Goal: Task Accomplishment & Management: Use online tool/utility

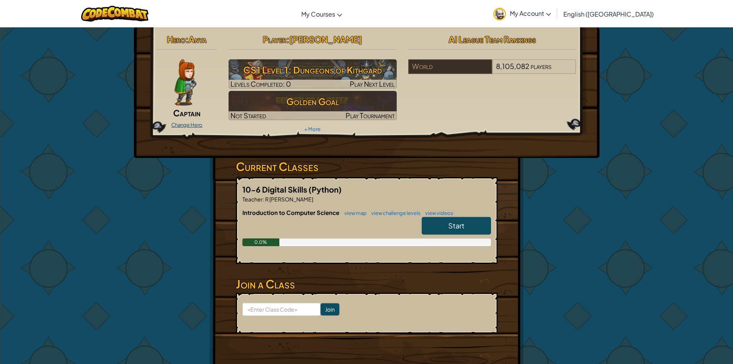
click at [176, 122] on link "Change Hero" at bounding box center [186, 125] width 31 height 6
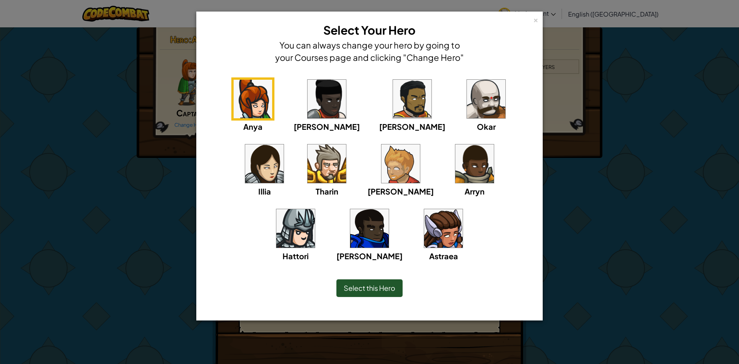
click at [467, 111] on img at bounding box center [486, 99] width 38 height 38
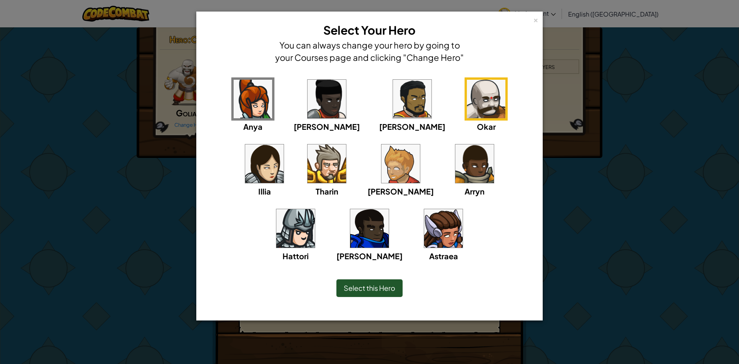
click at [348, 283] on div "Select this Hero" at bounding box center [369, 288] width 66 height 18
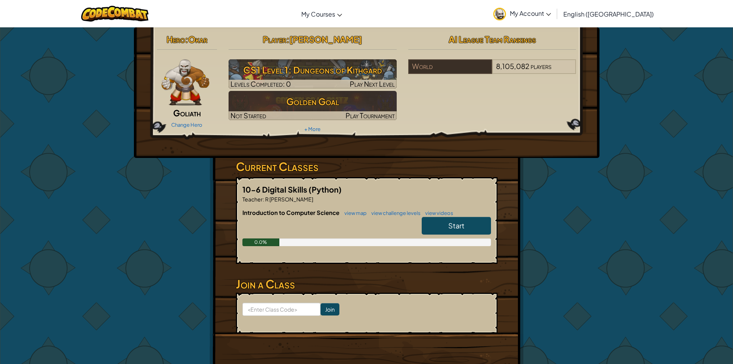
drag, startPoint x: 455, startPoint y: 230, endPoint x: 450, endPoint y: 233, distance: 5.9
click at [450, 233] on link "Start" at bounding box center [456, 226] width 69 height 18
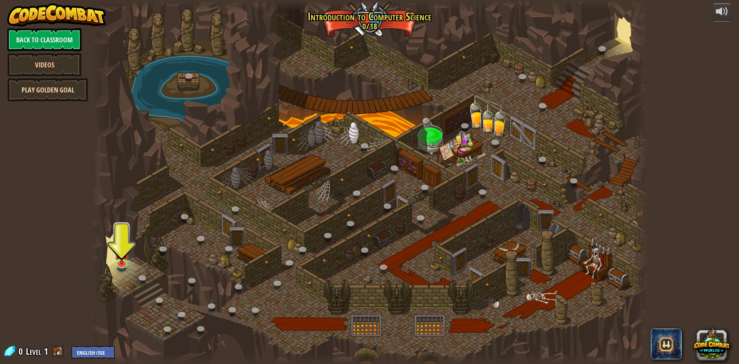
click at [73, 90] on link "Play Golden Goal" at bounding box center [47, 89] width 81 height 23
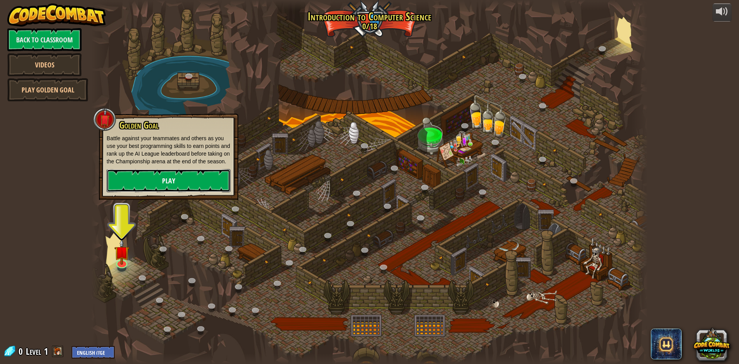
click at [160, 176] on link "Play" at bounding box center [169, 180] width 124 height 23
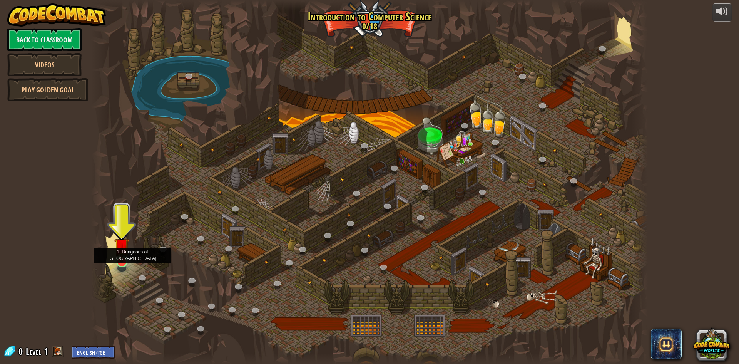
click at [117, 262] on img at bounding box center [121, 245] width 15 height 34
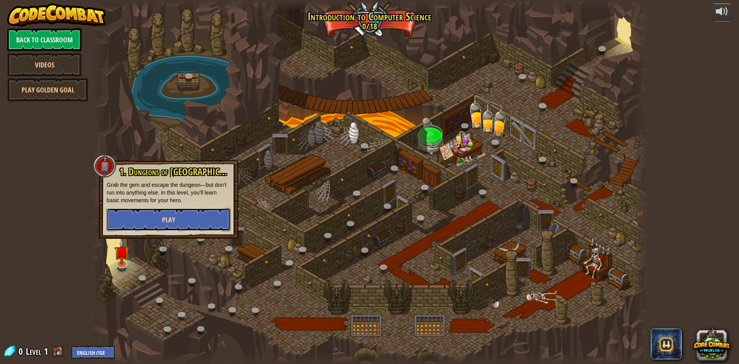
click at [193, 221] on button "Play" at bounding box center [169, 219] width 124 height 23
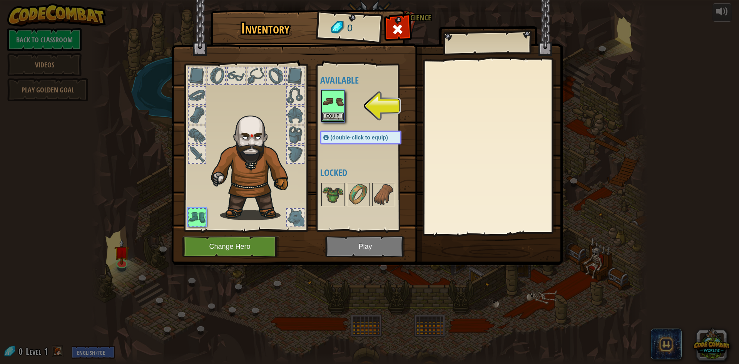
click at [327, 107] on img at bounding box center [333, 102] width 22 height 22
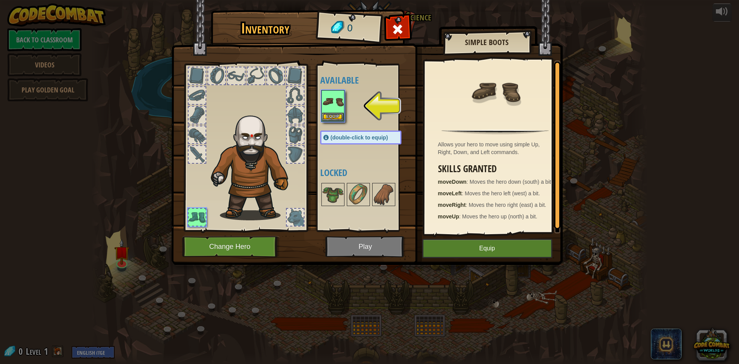
drag, startPoint x: 333, startPoint y: 248, endPoint x: 341, endPoint y: 244, distance: 8.8
click at [339, 245] on img at bounding box center [367, 124] width 392 height 279
drag, startPoint x: 496, startPoint y: 260, endPoint x: 492, endPoint y: 256, distance: 6.0
click at [494, 258] on div "Inventory 0 Available Equip (double-click to equip) Locked Simple Boots Allows …" at bounding box center [370, 139] width 392 height 254
drag, startPoint x: 483, startPoint y: 253, endPoint x: 467, endPoint y: 245, distance: 17.4
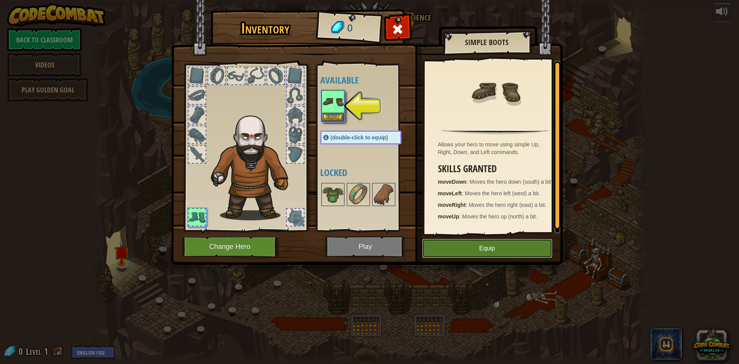
click at [479, 251] on button "Equip" at bounding box center [487, 248] width 130 height 19
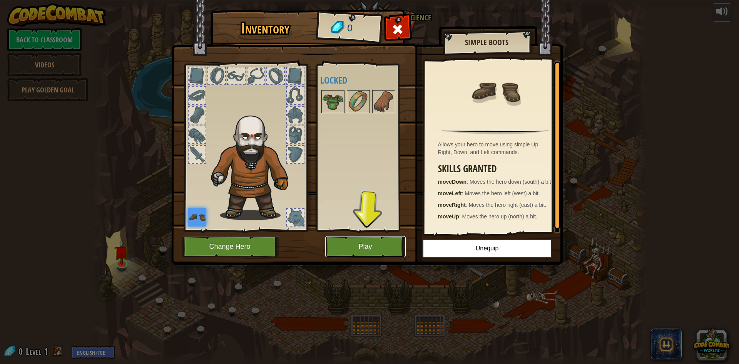
click at [357, 243] on button "Play" at bounding box center [365, 246] width 80 height 21
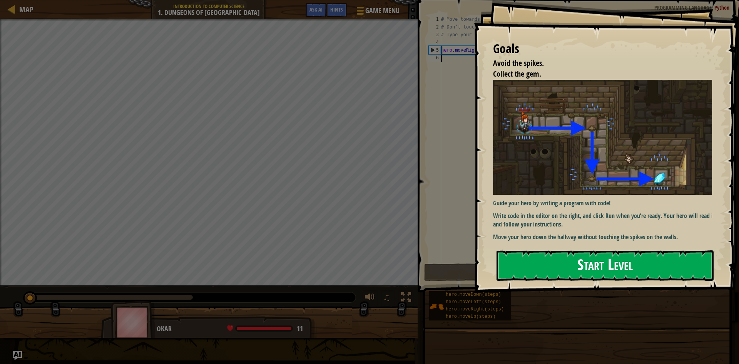
click at [527, 268] on button "Start Level" at bounding box center [605, 265] width 217 height 30
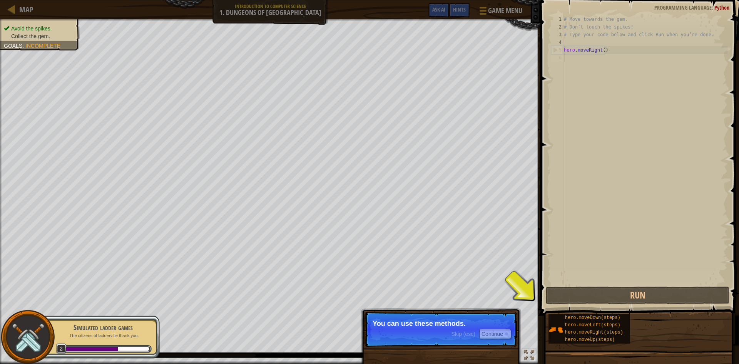
click at [441, 323] on p "You can use these methods." at bounding box center [441, 324] width 137 height 8
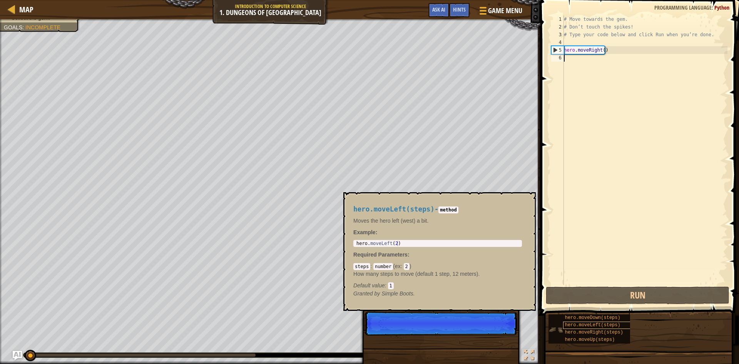
scroll to position [3, 0]
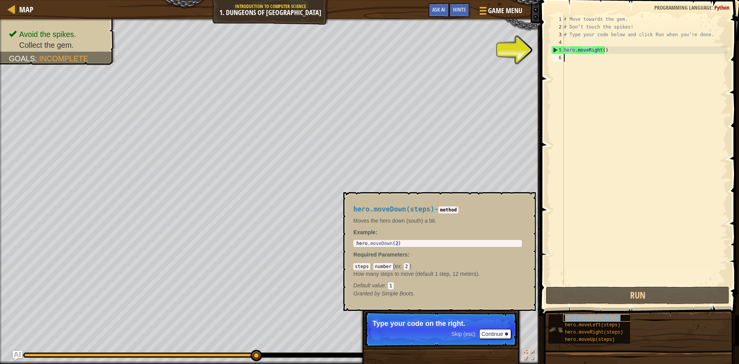
click at [587, 316] on span "hero.moveDown(steps)" at bounding box center [592, 317] width 55 height 5
click at [488, 332] on button "Continue" at bounding box center [495, 334] width 32 height 10
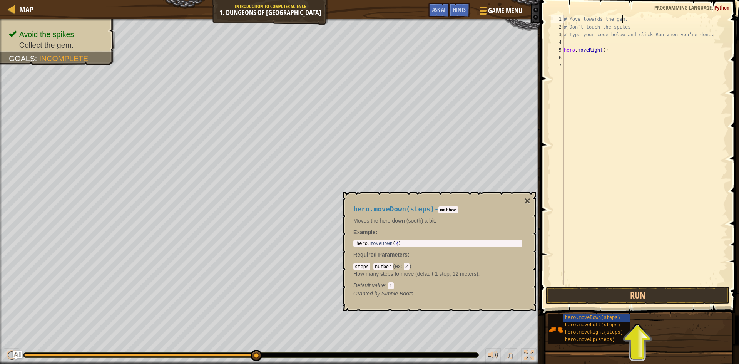
click at [626, 21] on div "# Move towards the gem. # Don’t touch the spikes! # Type your code below and cl…" at bounding box center [644, 157] width 165 height 285
type textarea "#"
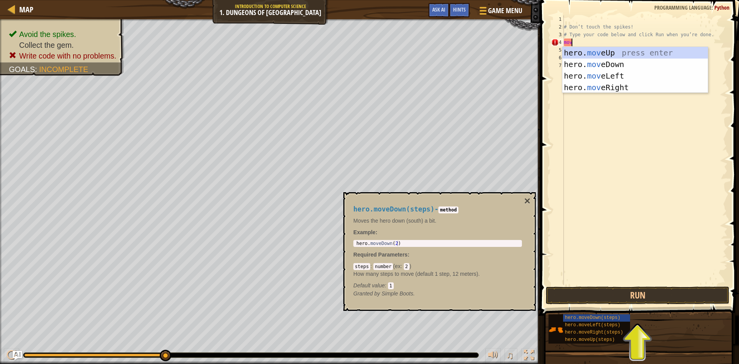
scroll to position [3, 0]
type textarea "move"
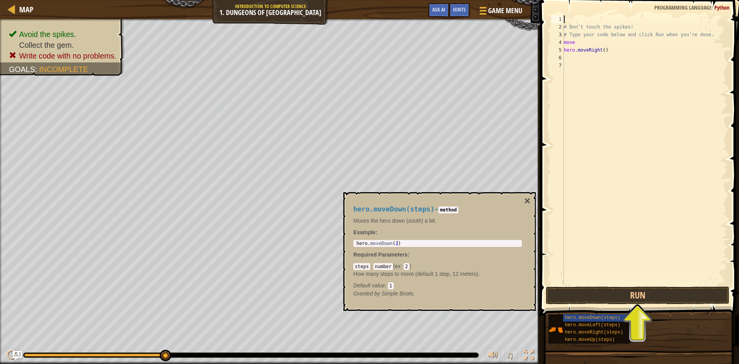
click at [581, 20] on div "# Don’t touch the spikes! # Type your code below and click Run when you’re done…" at bounding box center [644, 157] width 165 height 285
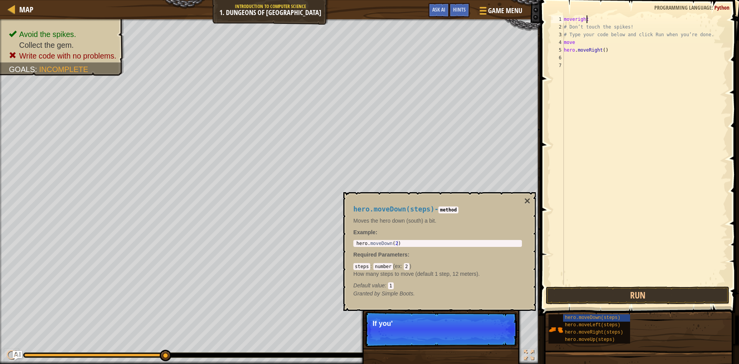
click at [573, 18] on div "moveright # Don’t touch the spikes! # Type your code below and click Run when y…" at bounding box center [644, 157] width 165 height 285
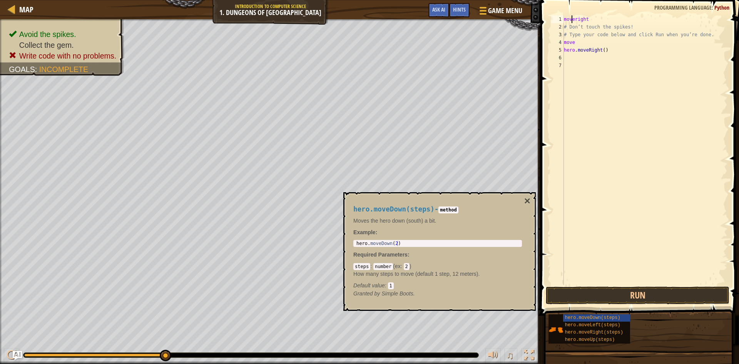
click at [574, 18] on div "moveright # Don’t touch the spikes! # Type your code below and click Run when y…" at bounding box center [644, 157] width 165 height 285
click at [569, 25] on div "moveright # Don’t touch the spikes! # Type your code below and click Run when y…" at bounding box center [644, 157] width 165 height 285
type textarea "# Don’t touch the spikes!"
click at [629, 29] on div "moveright # Don’t touch the spikes! # Type your code below and click Run when y…" at bounding box center [644, 157] width 165 height 285
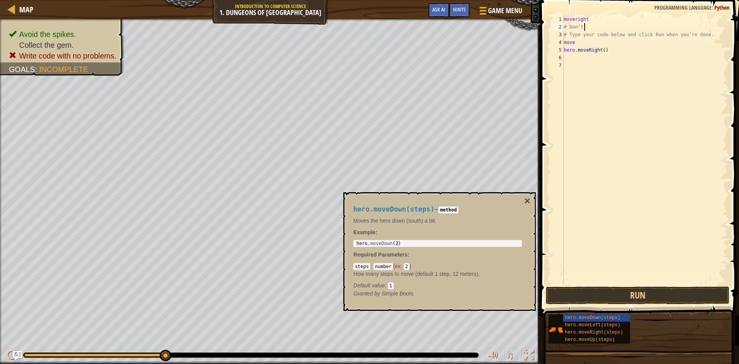
type textarea "#"
type textarea "movedown"
click at [581, 42] on div "hero. moveDown press enter" at bounding box center [635, 49] width 146 height 35
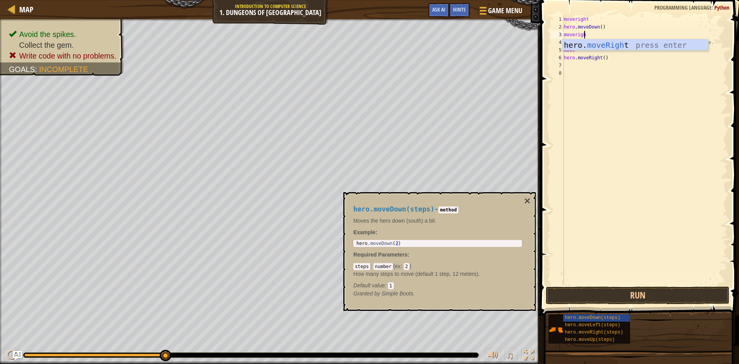
scroll to position [3, 2]
click at [573, 35] on div "moveright hero . moveDown ( ) moveright # Type your code below and click Run wh…" at bounding box center [644, 157] width 165 height 285
click at [703, 44] on div "moveright hero . moveDown ( ) moveright # Type your code below and click Run wh…" at bounding box center [644, 157] width 165 height 285
type textarea "#"
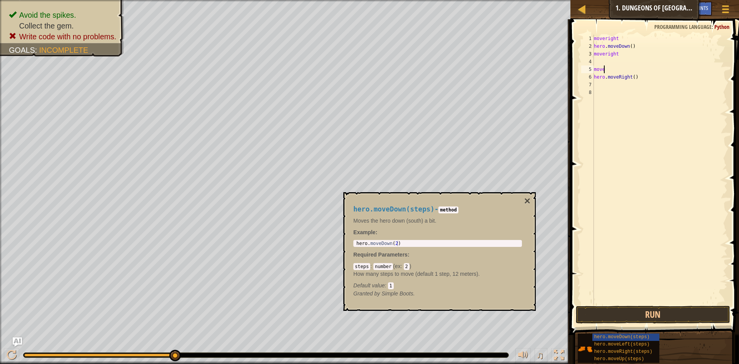
click at [612, 72] on div "moveright hero . moveDown ( ) moveright move hero . moveRight ( )" at bounding box center [659, 177] width 135 height 285
type textarea "m"
click at [642, 77] on div "moveright hero . moveDown ( ) moveright hero . moveRight ( )" at bounding box center [659, 177] width 135 height 285
type textarea "h"
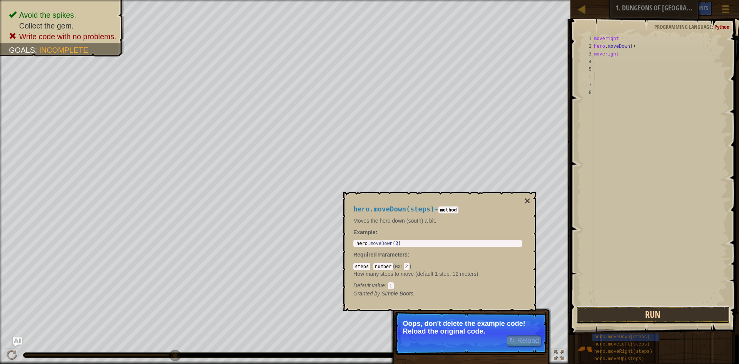
click at [597, 310] on button "Run" at bounding box center [653, 315] width 154 height 18
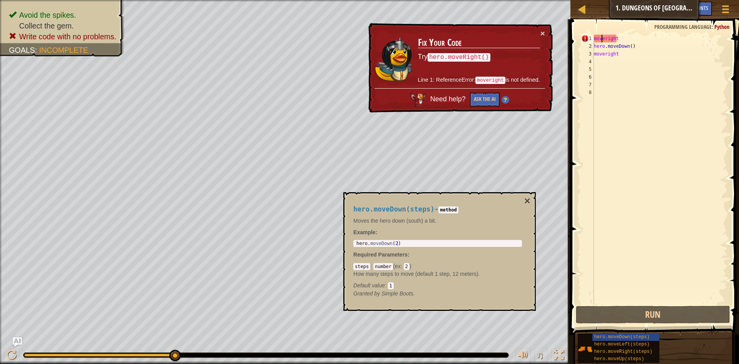
click at [603, 37] on div "moveright hero . moveDown ( ) moveright" at bounding box center [659, 177] width 135 height 285
click at [605, 37] on div "moveright hero . moveDown ( ) moveright" at bounding box center [659, 177] width 135 height 285
click at [625, 40] on div "moveright hero . moveDown ( ) moveright" at bounding box center [659, 177] width 135 height 285
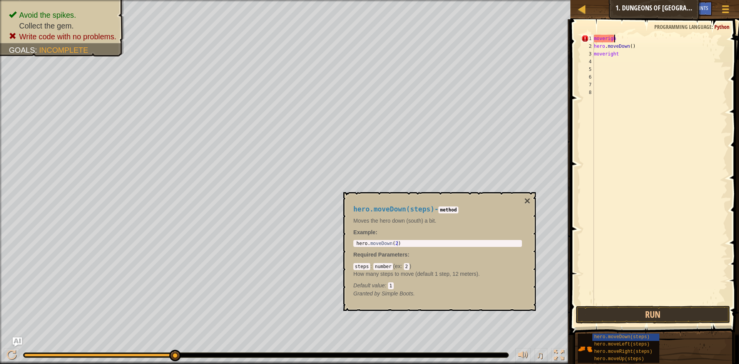
type textarea "m"
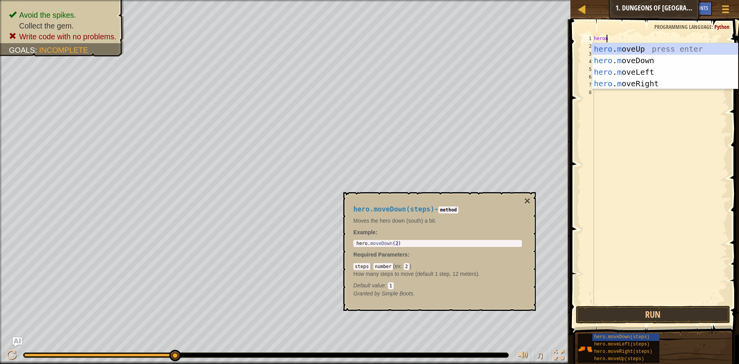
scroll to position [3, 1]
type textarea "hero"
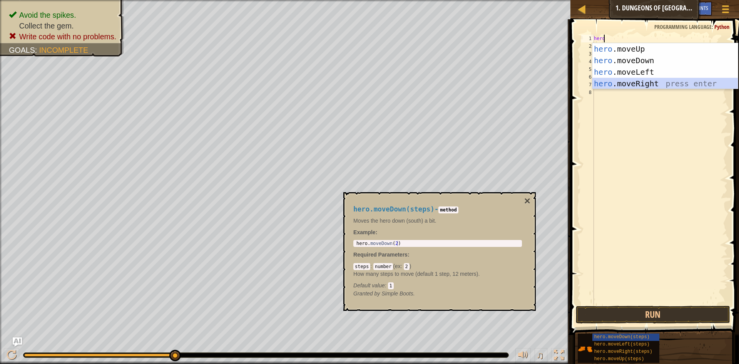
click at [642, 82] on div "hero .moveUp press enter hero .moveDown press enter hero .moveLeft press enter …" at bounding box center [665, 77] width 146 height 69
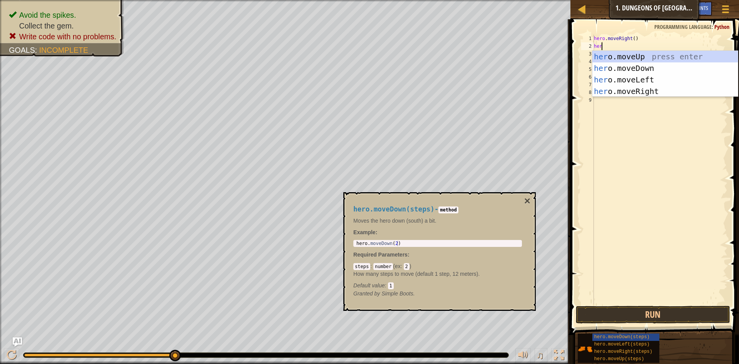
type textarea "hero"
click at [615, 66] on div "hero .moveUp press enter hero .moveDown press enter hero .moveLeft press enter …" at bounding box center [665, 85] width 146 height 69
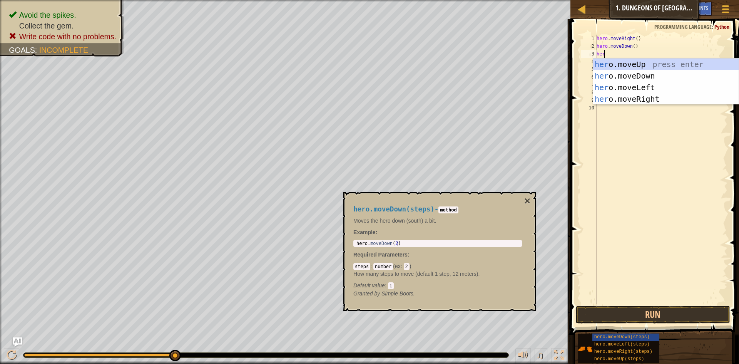
type textarea "hero"
click at [642, 98] on div "hero .moveUp press enter hero .moveDown press enter hero .moveLeft press enter …" at bounding box center [666, 93] width 146 height 69
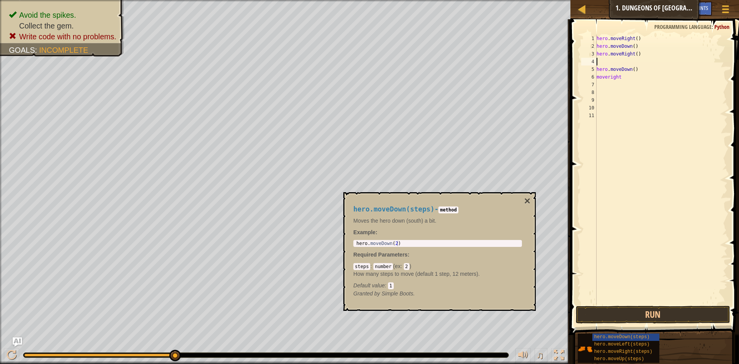
scroll to position [3, 0]
click at [638, 69] on div "hero . moveRight ( ) hero . moveDown ( ) hero . moveRight ( ) hero . moveDown (…" at bounding box center [661, 177] width 133 height 285
type textarea "h"
click at [633, 78] on div "hero . moveRight ( ) hero . moveDown ( ) hero . moveRight ( ) moveright" at bounding box center [661, 177] width 133 height 285
type textarea "m"
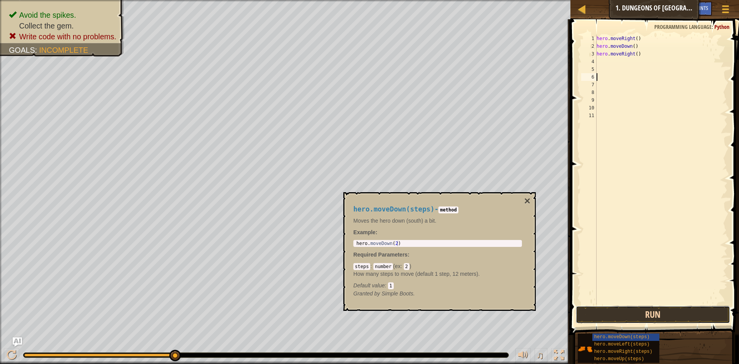
click at [617, 309] on button "Run" at bounding box center [653, 315] width 154 height 18
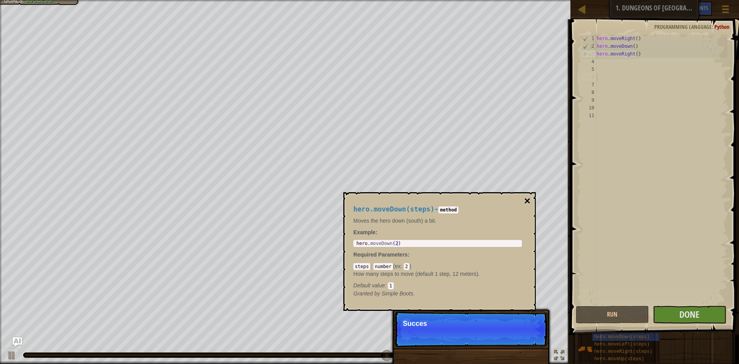
click at [529, 199] on button "×" at bounding box center [527, 201] width 6 height 11
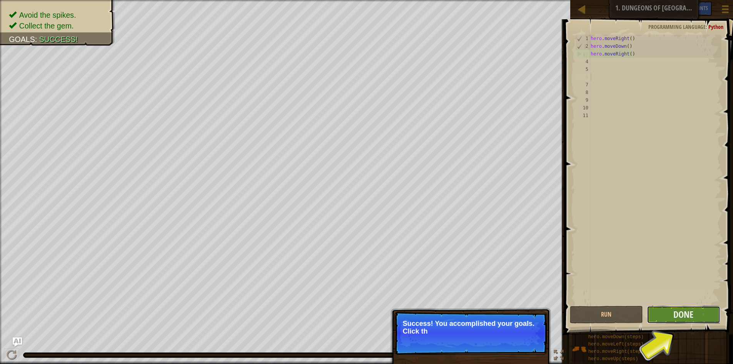
click at [669, 311] on button "Done" at bounding box center [684, 315] width 74 height 18
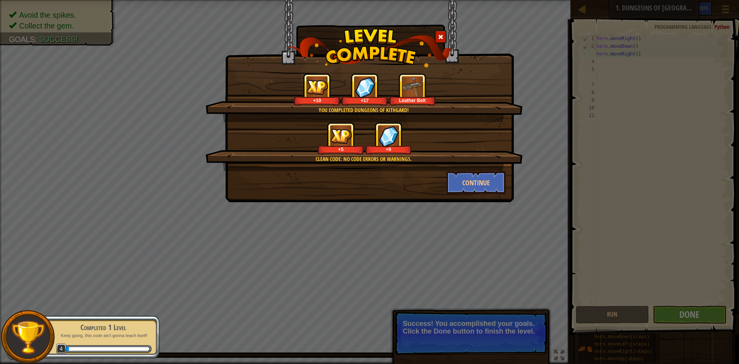
click at [440, 24] on div "You completed Dungeons of Kithgard! +10 +17 Leather Belt Clean code: no code er…" at bounding box center [369, 82] width 289 height 164
click at [442, 33] on div at bounding box center [441, 36] width 12 height 13
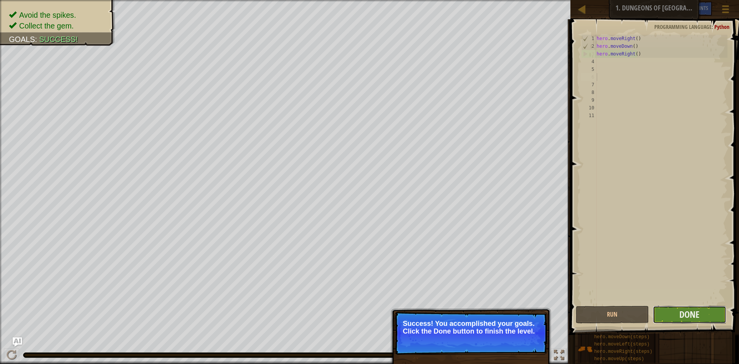
click at [673, 309] on button "Done" at bounding box center [690, 315] width 74 height 18
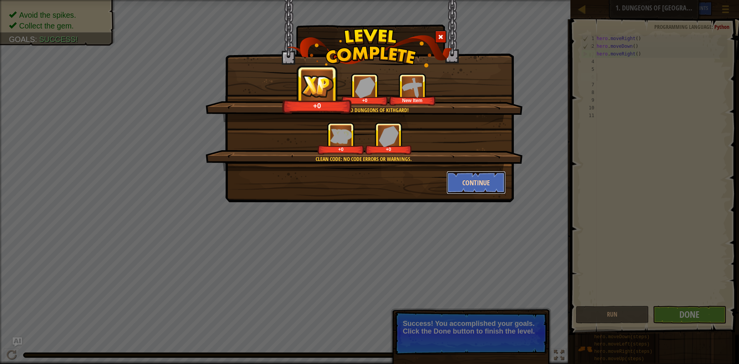
click at [460, 177] on button "Continue" at bounding box center [477, 182] width 60 height 23
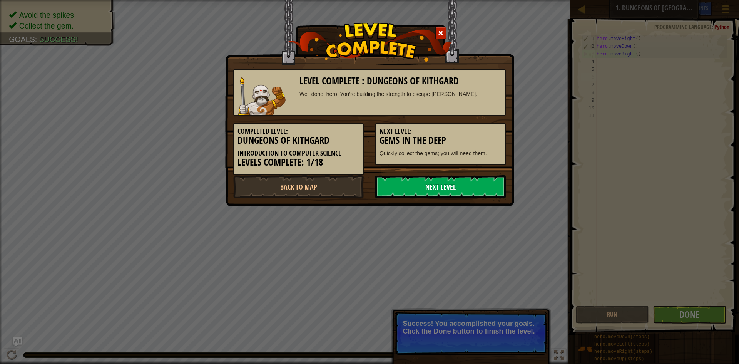
click at [460, 182] on link "Next Level" at bounding box center [440, 186] width 131 height 23
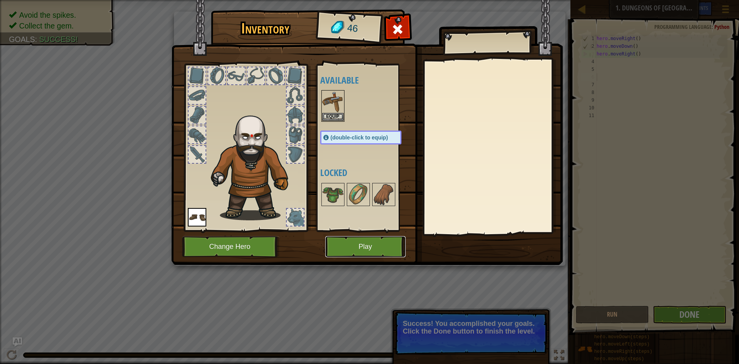
click at [351, 245] on button "Play" at bounding box center [365, 246] width 80 height 21
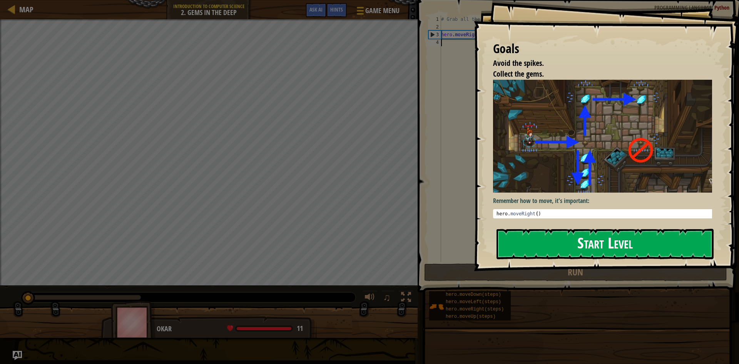
drag, startPoint x: 596, startPoint y: 240, endPoint x: 597, endPoint y: 245, distance: 5.7
click at [597, 245] on button "Start Level" at bounding box center [605, 244] width 217 height 30
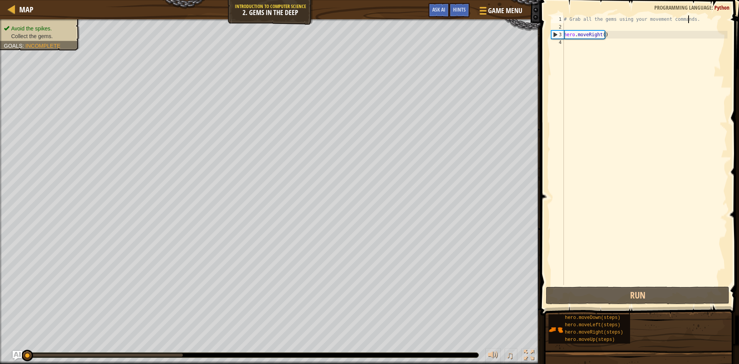
click at [690, 20] on div "# Grab all the gems using your movement commands. hero . moveRight ( )" at bounding box center [644, 157] width 165 height 285
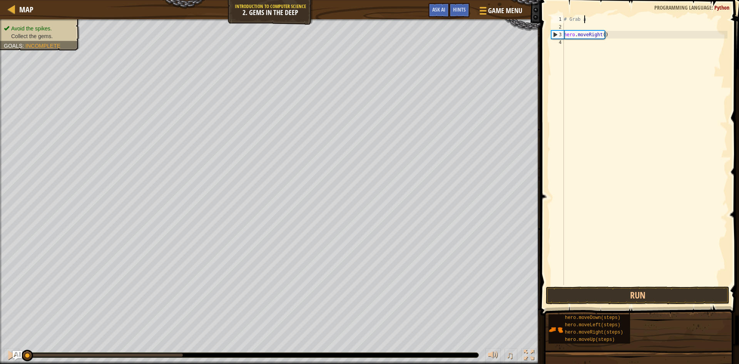
type textarea "#"
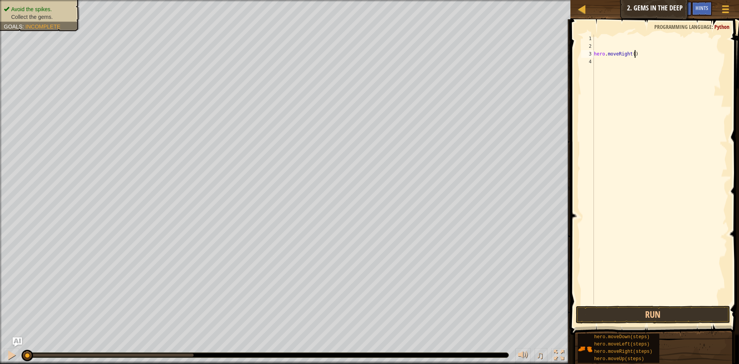
click at [649, 55] on div "hero . moveRight ( )" at bounding box center [659, 177] width 135 height 285
type textarea "h"
click at [596, 37] on div at bounding box center [659, 177] width 135 height 285
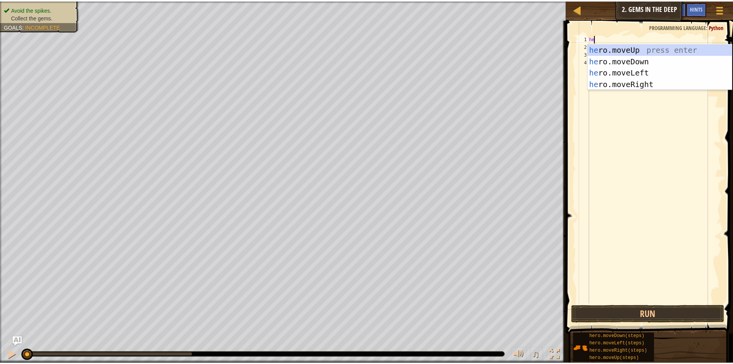
scroll to position [3, 0]
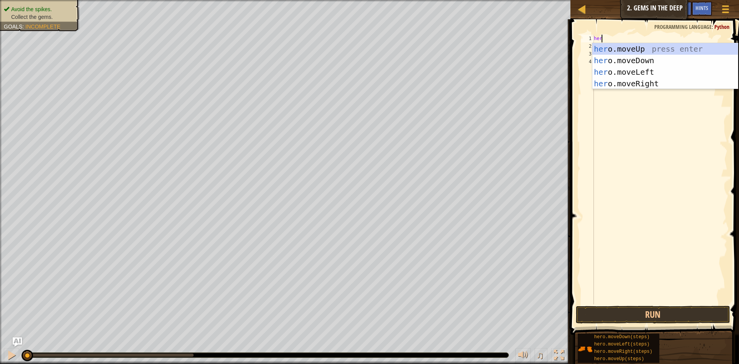
type textarea "hero"
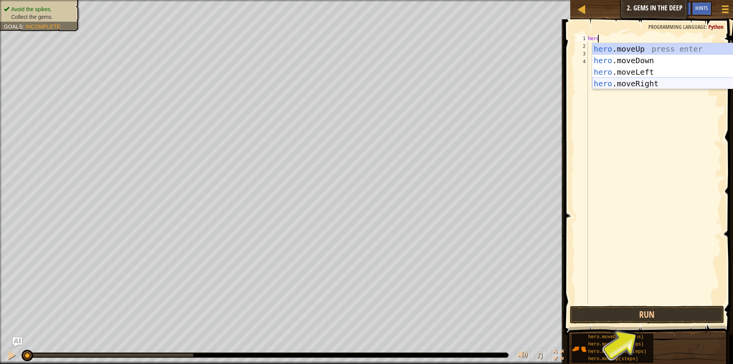
click at [630, 84] on div "hero .moveUp press enter hero .moveDown press enter hero .moveLeft press enter …" at bounding box center [665, 77] width 146 height 69
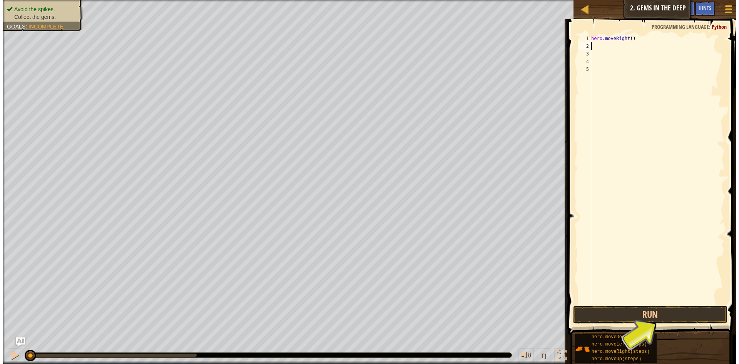
scroll to position [3, 0]
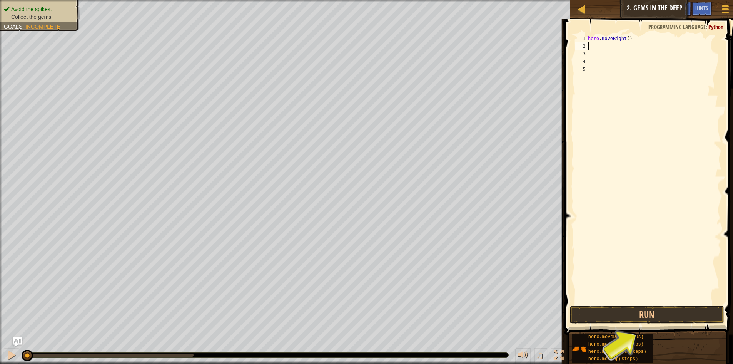
type textarea "h"
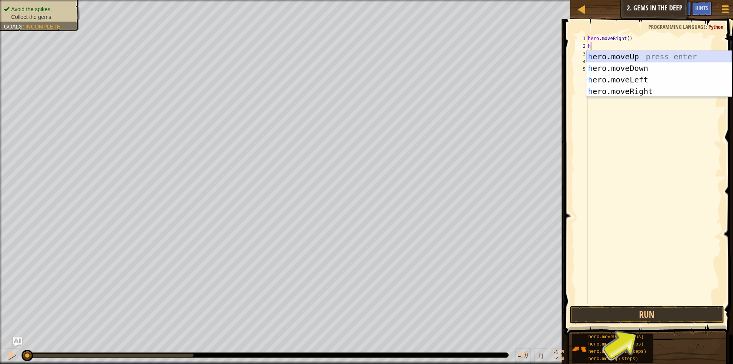
click at [605, 55] on div "h ero.moveUp press enter h ero.moveDown press enter h ero.moveLeft press enter …" at bounding box center [660, 85] width 146 height 69
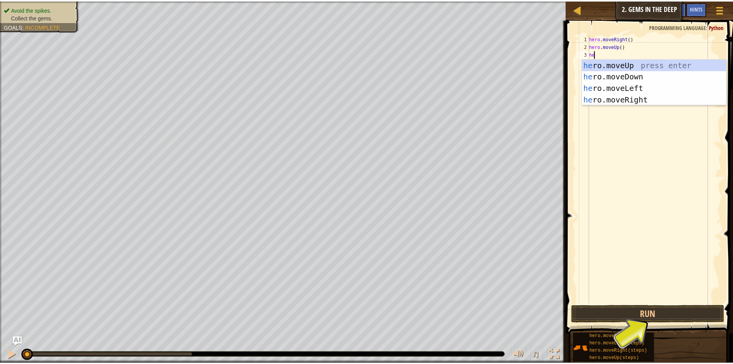
scroll to position [3, 0]
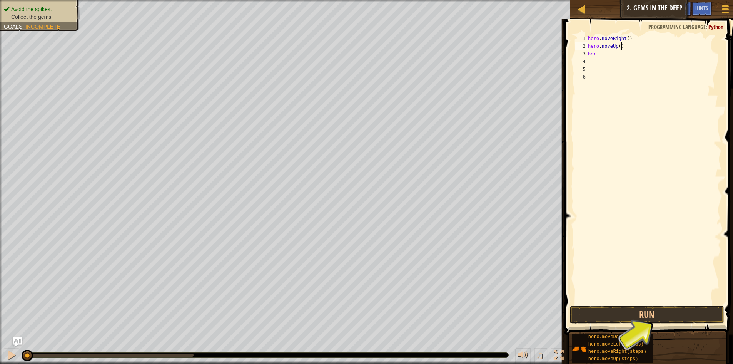
click at [629, 48] on div "hero . moveRight ( ) hero . moveUp ( ) her" at bounding box center [654, 177] width 135 height 285
type textarea "h"
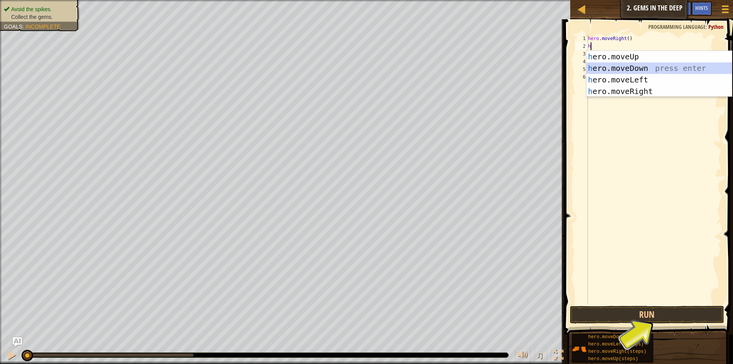
click at [633, 67] on div "h ero.moveUp press enter h ero.moveDown press enter h ero.moveLeft press enter …" at bounding box center [660, 85] width 146 height 69
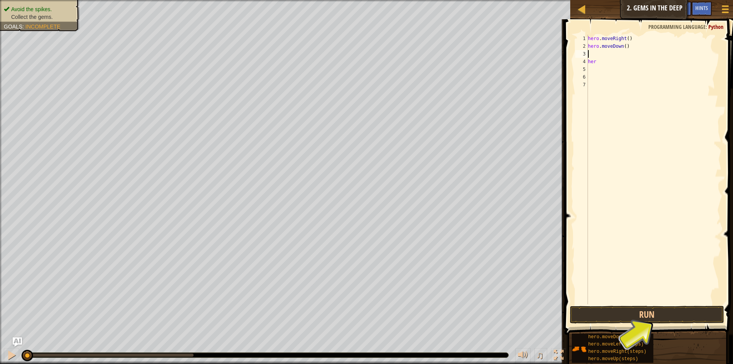
click at [594, 54] on div "hero . moveRight ( ) hero . moveDown ( ) her" at bounding box center [654, 177] width 135 height 285
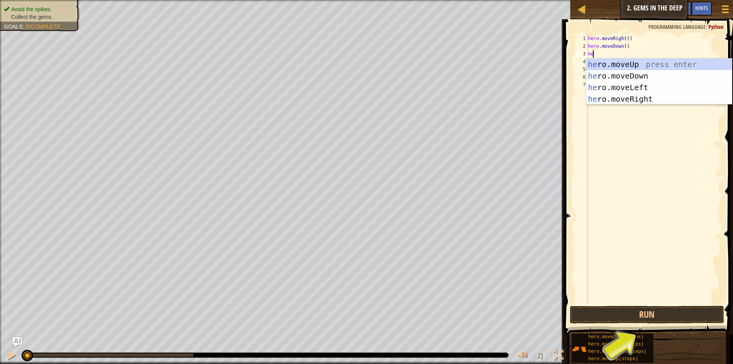
type textarea "her"
click at [616, 62] on div "her o.moveUp press enter her o.moveDown press enter her o.moveLeft press enter …" at bounding box center [660, 93] width 146 height 69
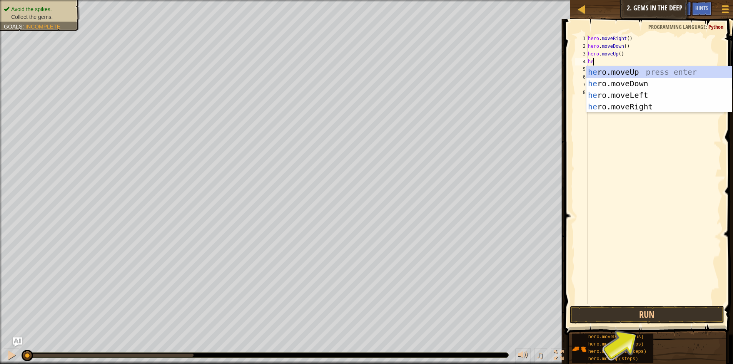
type textarea "her"
click at [642, 105] on div "her o.moveUp press enter her o.moveDown press enter her o.moveLeft press enter …" at bounding box center [660, 100] width 146 height 69
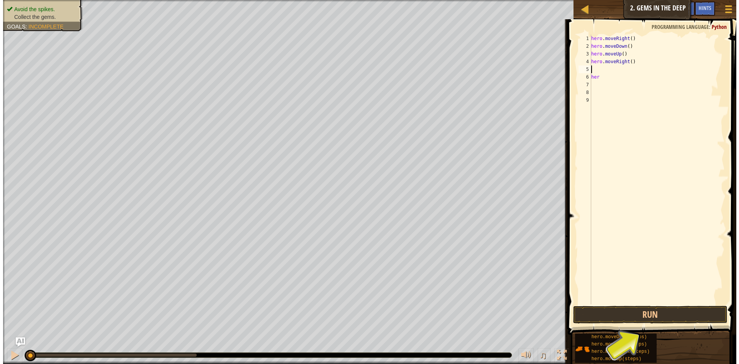
scroll to position [3, 0]
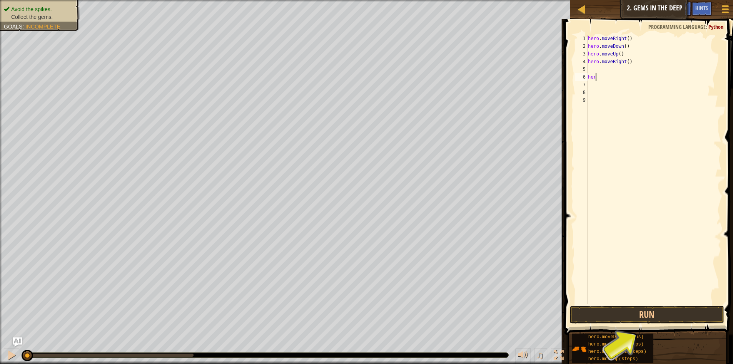
click at [599, 76] on div "hero . moveRight ( ) hero . moveDown ( ) hero . moveUp ( ) hero . moveRight ( )…" at bounding box center [654, 177] width 135 height 285
type textarea "h"
click at [645, 313] on button "Run" at bounding box center [647, 315] width 154 height 18
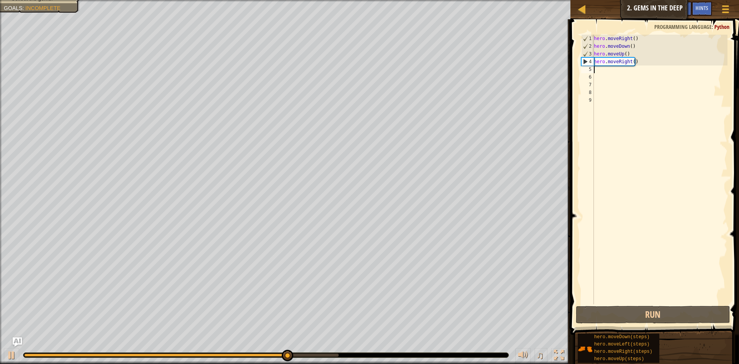
click at [595, 68] on div "hero . moveRight ( ) hero . moveDown ( ) hero . moveUp ( ) hero . moveRight ( )" at bounding box center [659, 177] width 135 height 285
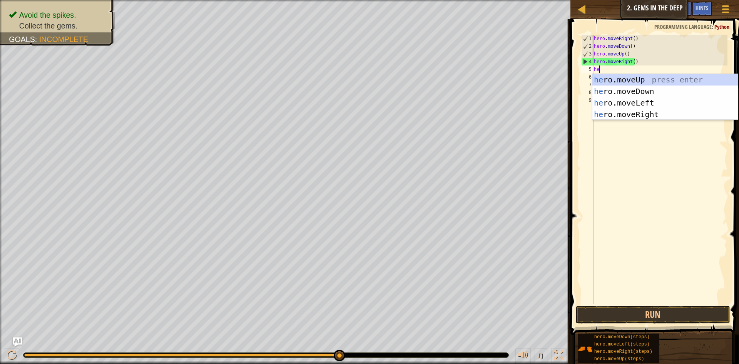
scroll to position [3, 0]
type textarea "hero"
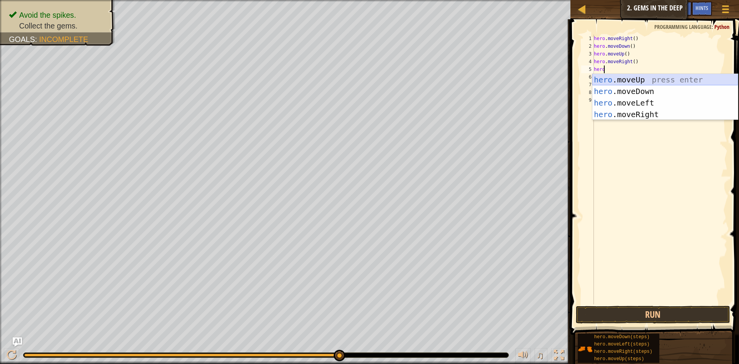
click at [638, 76] on div "hero .moveUp press enter hero .moveDown press enter hero .moveLeft press enter …" at bounding box center [665, 108] width 146 height 69
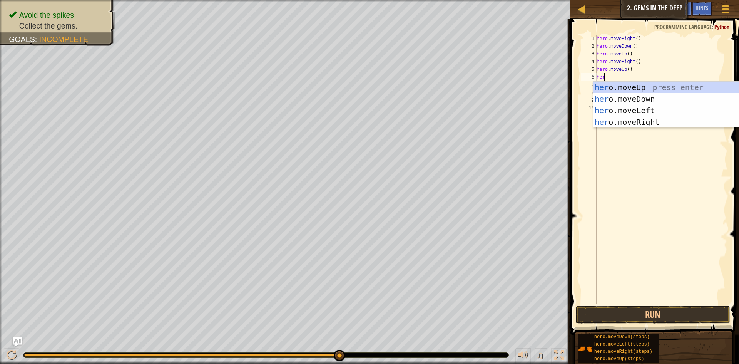
type textarea "hero"
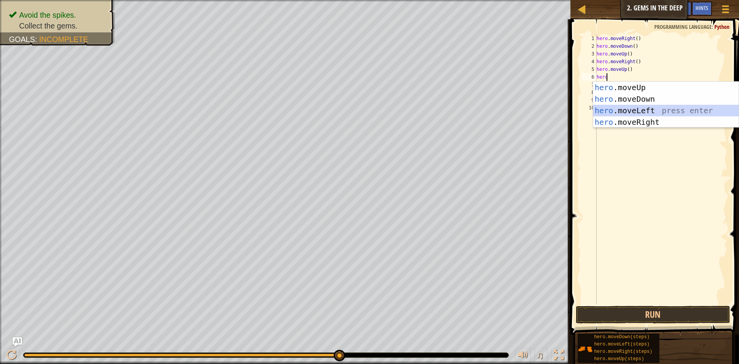
click at [639, 108] on div "hero .moveUp press enter hero .moveDown press enter hero .moveLeft press enter …" at bounding box center [666, 116] width 146 height 69
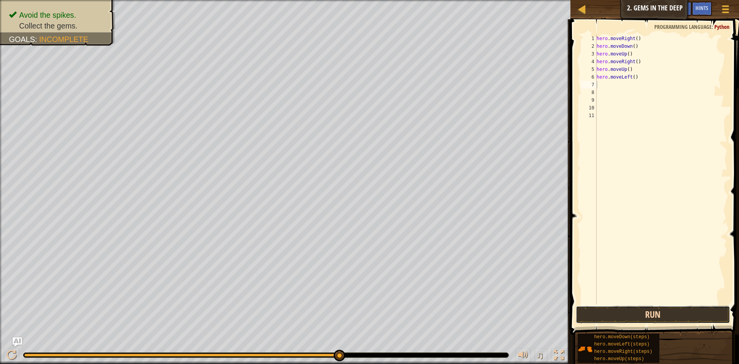
click at [632, 313] on button "Run" at bounding box center [653, 315] width 154 height 18
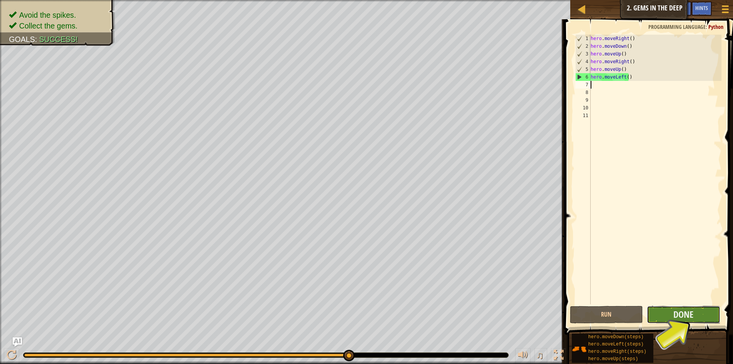
click at [668, 316] on button "Done" at bounding box center [684, 315] width 74 height 18
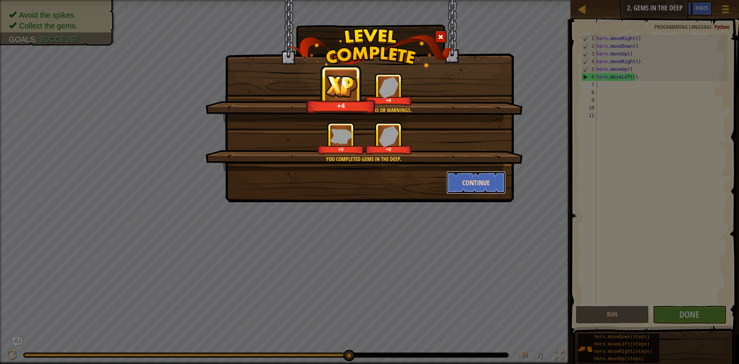
click at [469, 179] on button "Continue" at bounding box center [477, 182] width 60 height 23
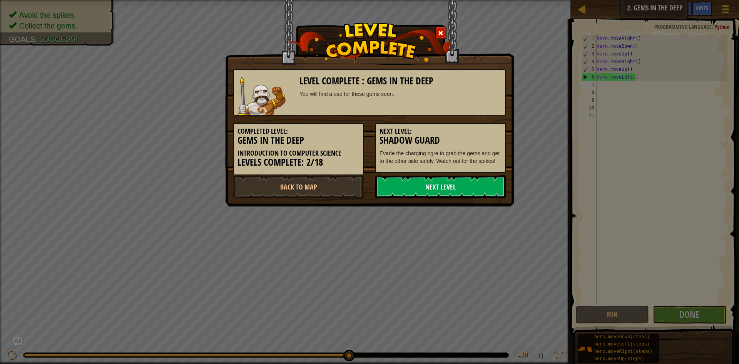
click at [443, 182] on link "Next Level" at bounding box center [440, 186] width 131 height 23
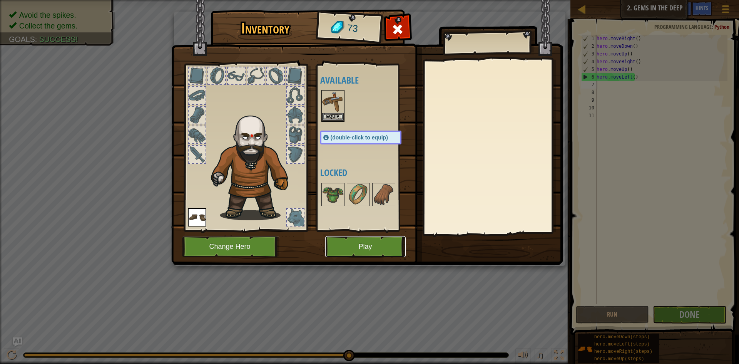
click at [350, 245] on button "Play" at bounding box center [365, 246] width 80 height 21
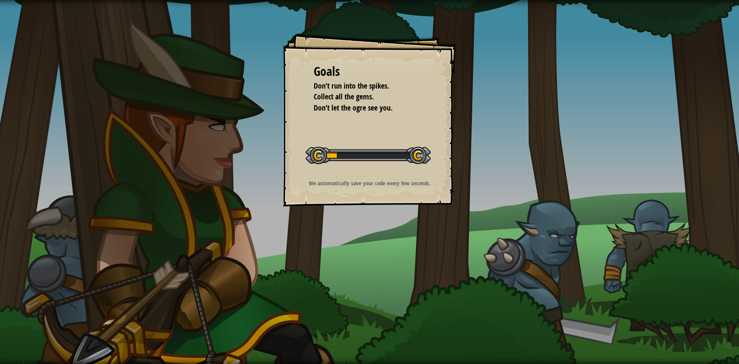
click at [375, 226] on div "Goals Don’t run into the spikes. Collect all the gems. Don’t let the ogre see y…" at bounding box center [369, 182] width 739 height 364
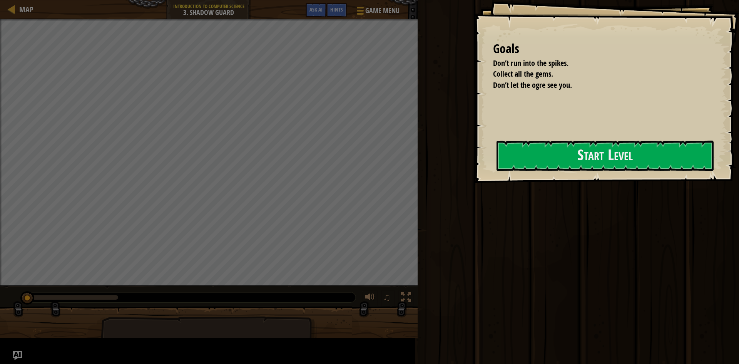
click at [375, 214] on div "Goals Don’t run into the spikes. Collect all the gems. Don’t let the ogre see y…" at bounding box center [369, 182] width 739 height 364
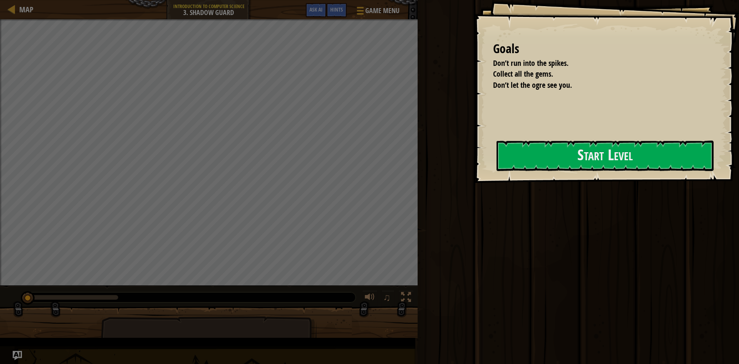
click at [368, 209] on div "Goals Don’t run into the spikes. Collect all the gems. Don’t let the ogre see y…" at bounding box center [369, 182] width 739 height 364
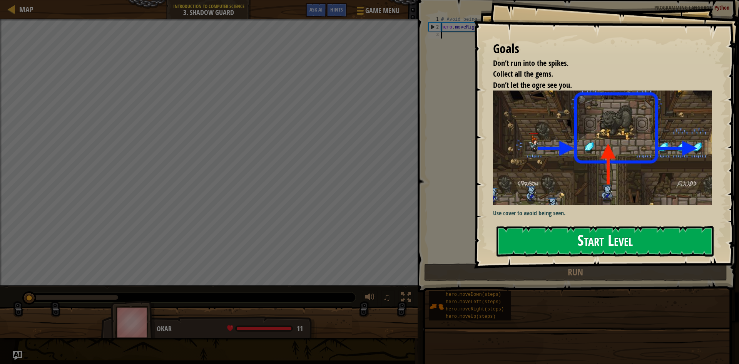
click at [563, 229] on button "Start Level" at bounding box center [605, 241] width 217 height 30
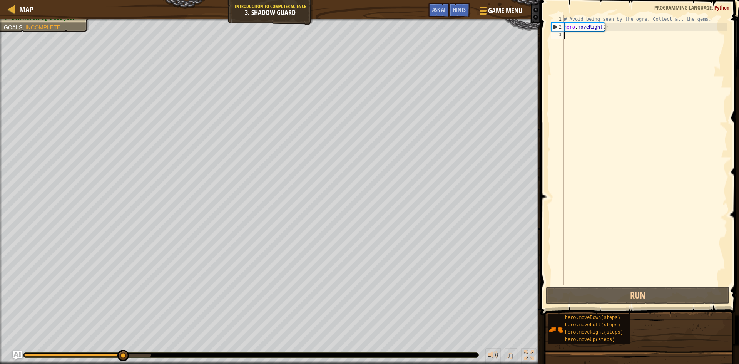
click at [576, 35] on div "# Avoid being seen by the ogre. Collect all the gems. hero . moveRight ( )" at bounding box center [644, 157] width 165 height 285
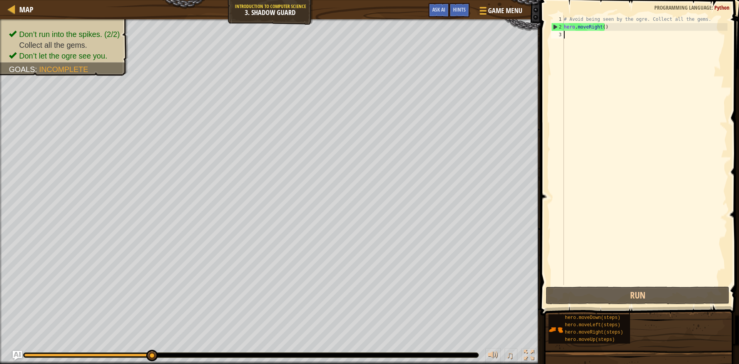
scroll to position [3, 0]
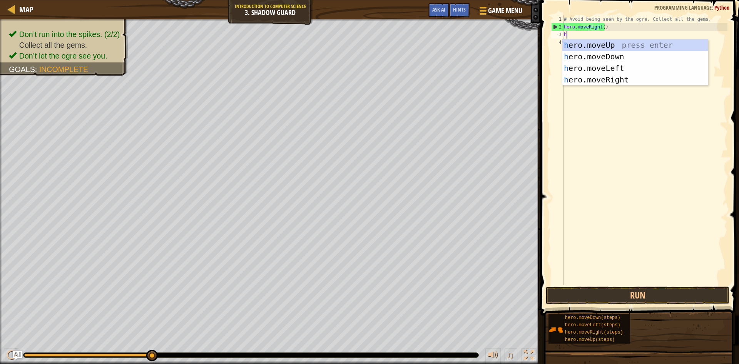
type textarea "he"
click at [596, 42] on div "he ro.moveUp press enter he ro.moveDown press enter he ro.moveLeft press enter …" at bounding box center [635, 73] width 146 height 69
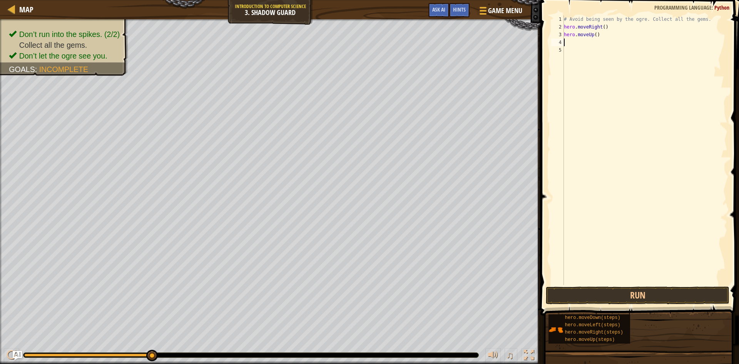
type textarea "h"
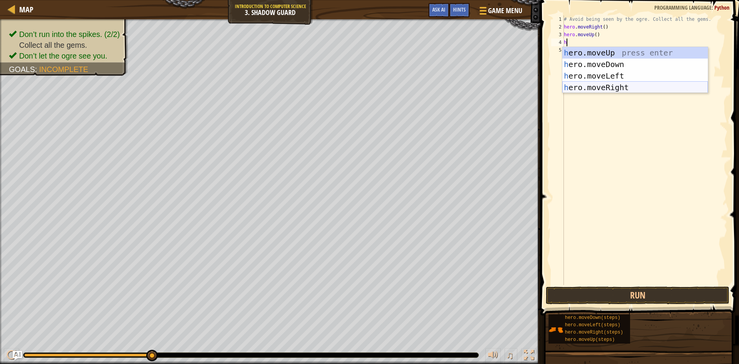
click at [606, 84] on div "h ero.moveUp press enter h ero.moveDown press enter h ero.moveLeft press enter …" at bounding box center [635, 81] width 146 height 69
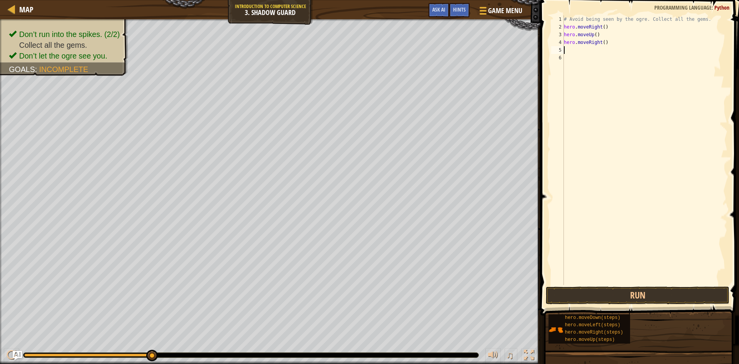
type textarea "h"
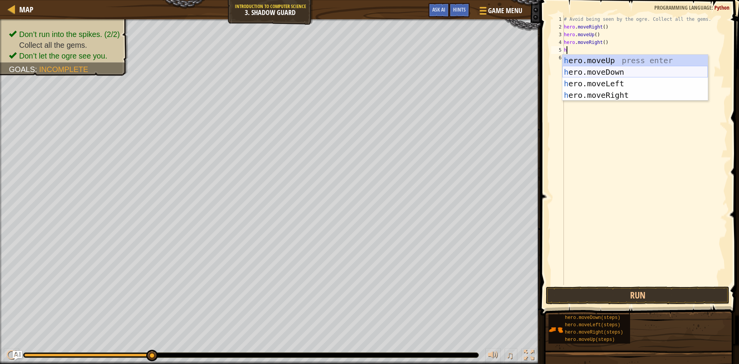
click at [604, 69] on div "h ero.moveUp press enter h ero.moveDown press enter h ero.moveLeft press enter …" at bounding box center [635, 89] width 146 height 69
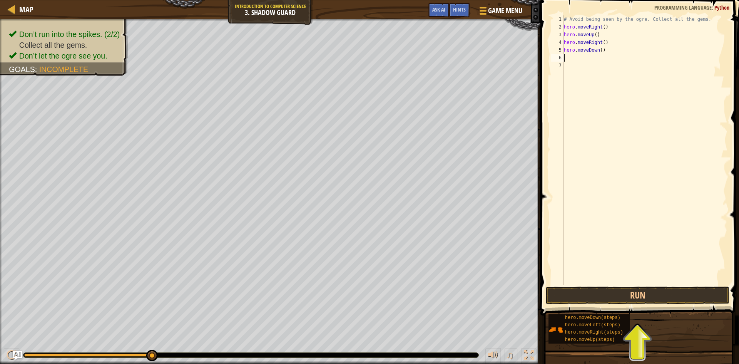
type textarea "h"
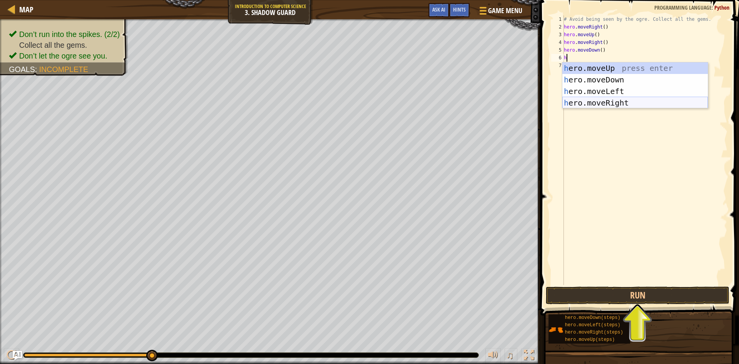
click at [618, 103] on div "h ero.moveUp press enter h ero.moveDown press enter h ero.moveLeft press enter …" at bounding box center [635, 96] width 146 height 69
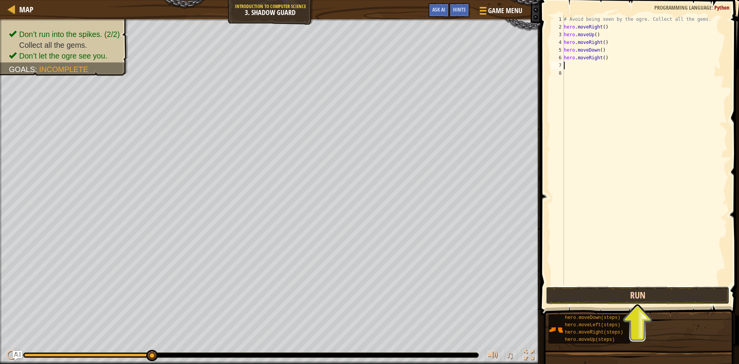
click at [625, 296] on button "Run" at bounding box center [638, 295] width 184 height 18
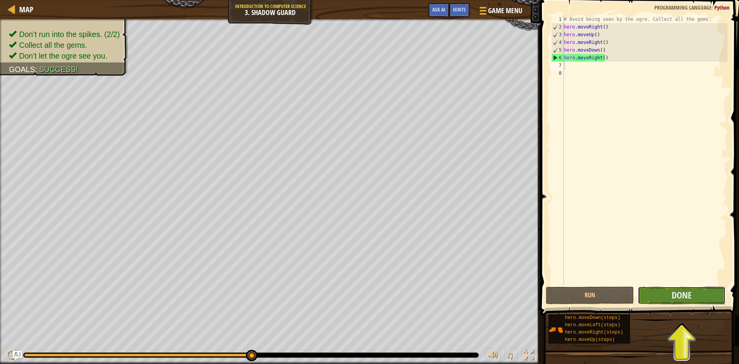
click at [684, 288] on button "Done" at bounding box center [682, 295] width 88 height 18
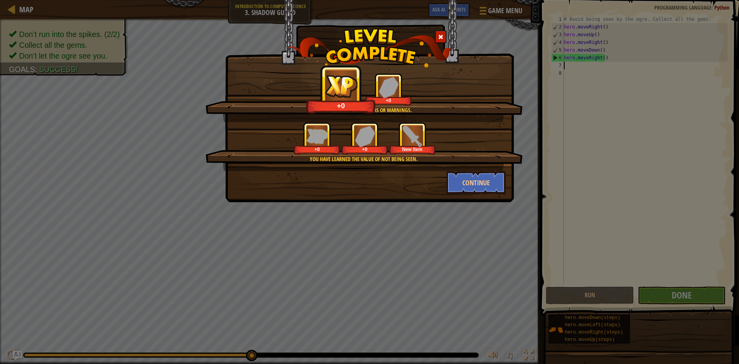
click at [416, 184] on div "Continue" at bounding box center [370, 182] width 284 height 23
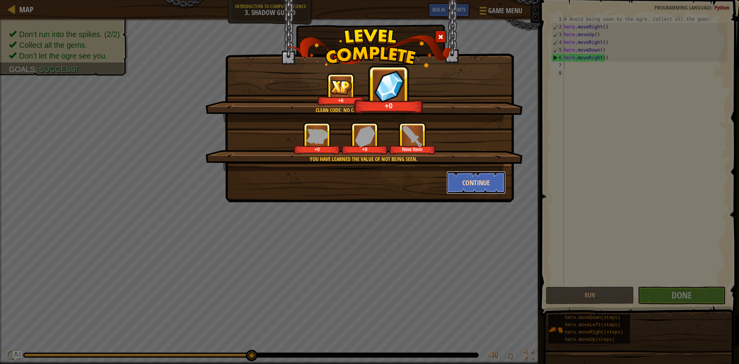
click at [488, 180] on button "Continue" at bounding box center [477, 182] width 60 height 23
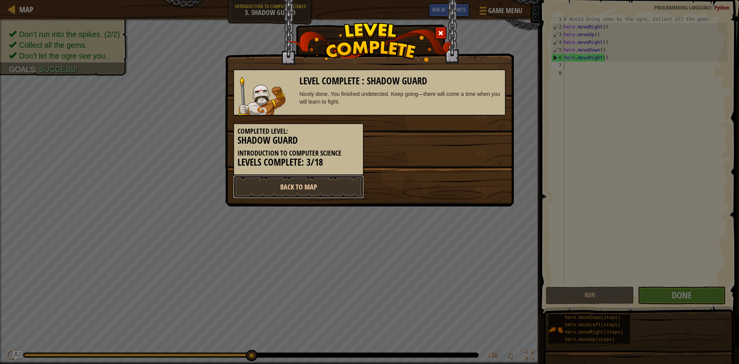
click at [337, 178] on link "Back to Map" at bounding box center [298, 186] width 131 height 23
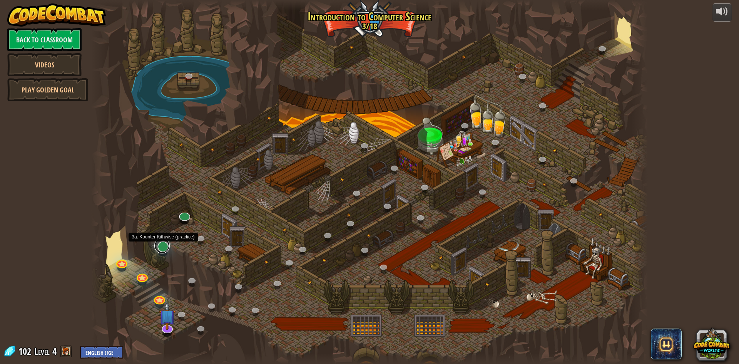
click at [162, 248] on link at bounding box center [161, 245] width 15 height 15
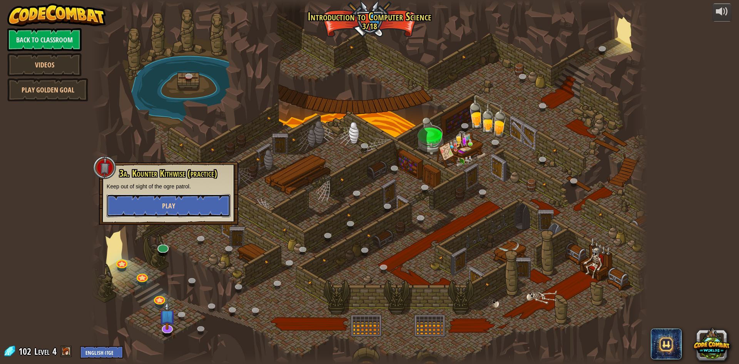
click at [167, 203] on span "Play" at bounding box center [168, 206] width 13 height 10
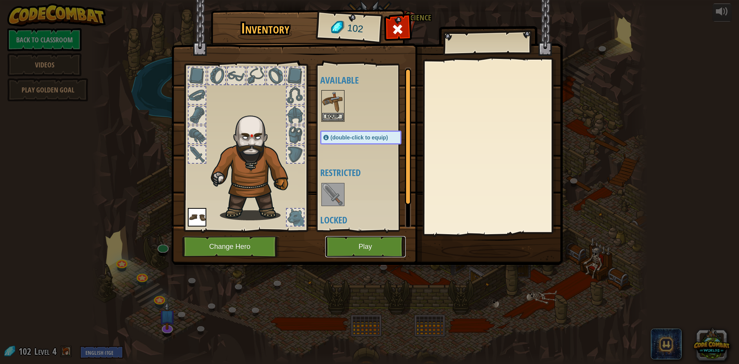
click at [380, 252] on button "Play" at bounding box center [365, 246] width 80 height 21
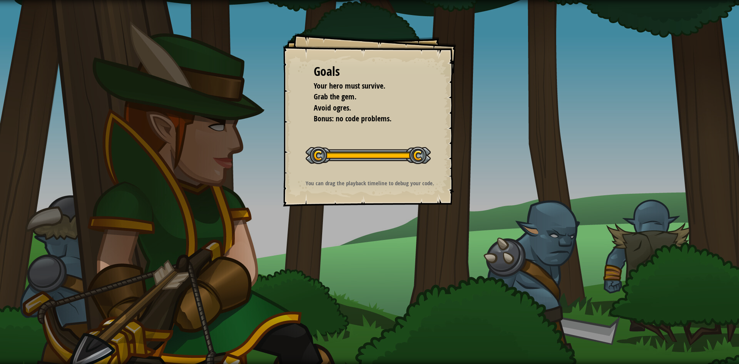
click at [398, 250] on div "Goals Your hero must survive. Grab the gem. Avoid ogres. Bonus: no code problem…" at bounding box center [369, 182] width 739 height 364
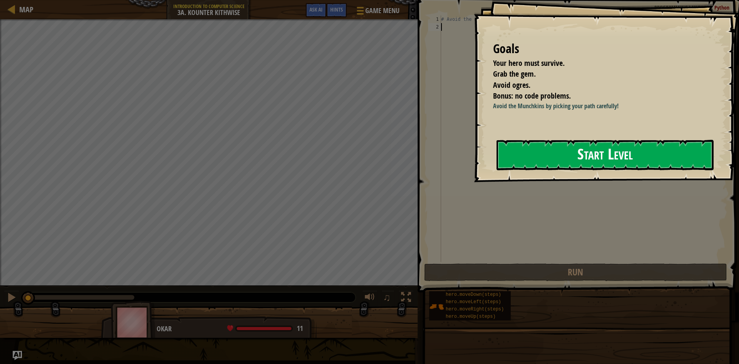
click at [641, 159] on button "Start Level" at bounding box center [605, 155] width 217 height 30
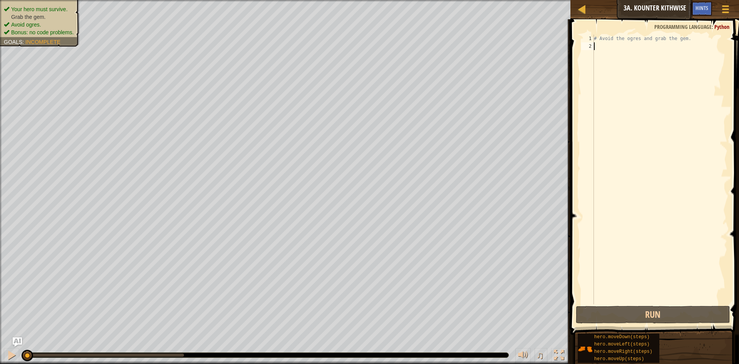
type textarea "h"
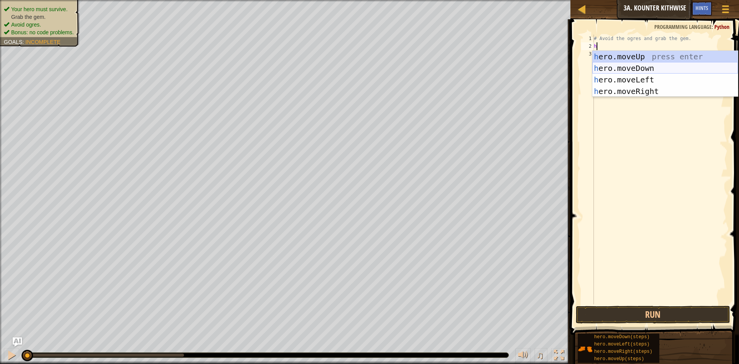
click at [629, 65] on div "h ero.moveUp press enter h ero.moveDown press enter h ero.moveLeft press enter …" at bounding box center [665, 85] width 146 height 69
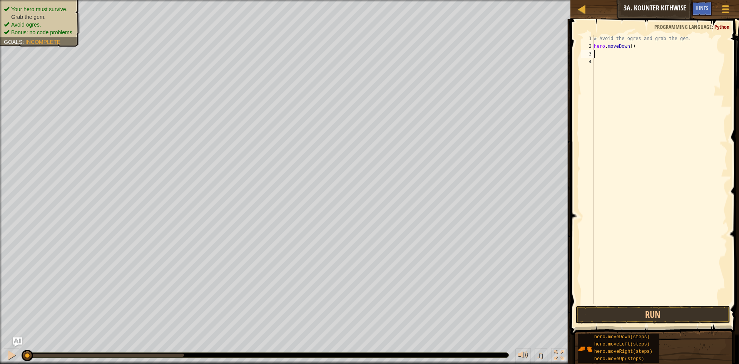
type textarea "h"
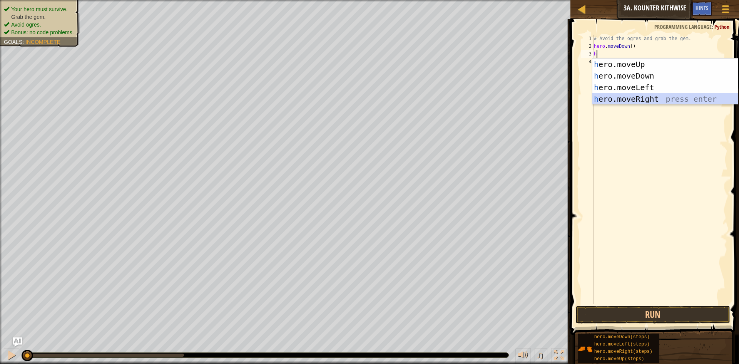
click at [658, 95] on div "h ero.moveUp press enter h ero.moveDown press enter h ero.moveLeft press enter …" at bounding box center [665, 93] width 146 height 69
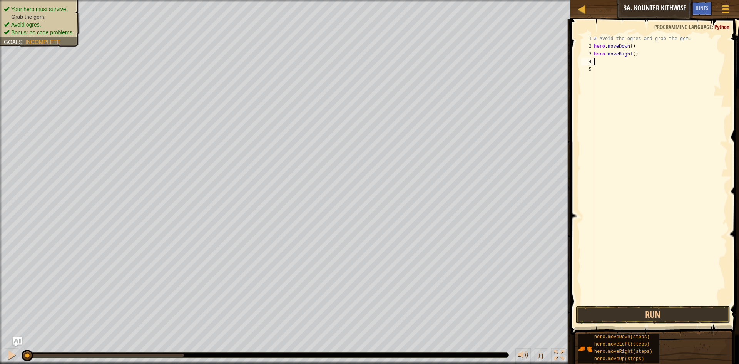
type textarea "h"
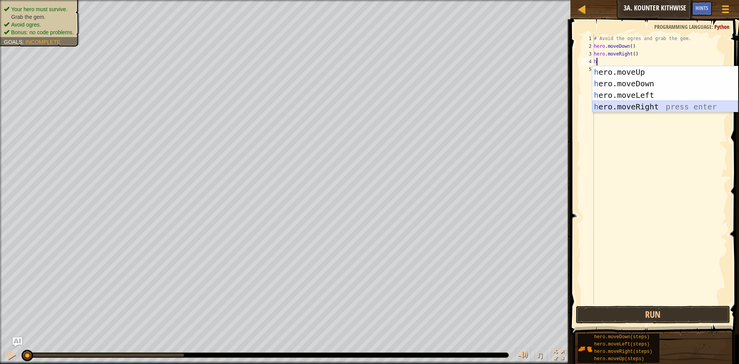
click at [612, 105] on div "h ero.moveUp press enter h ero.moveDown press enter h ero.moveLeft press enter …" at bounding box center [665, 100] width 146 height 69
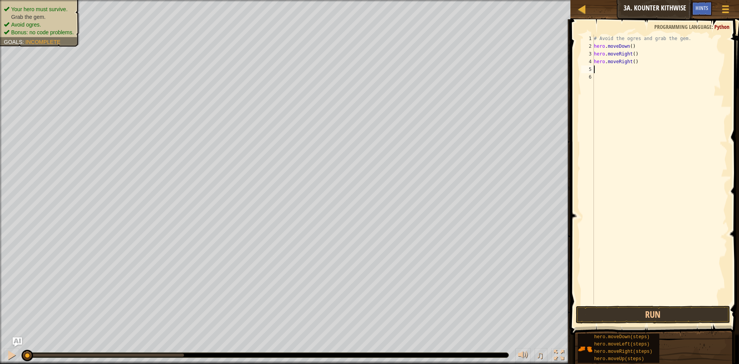
type textarea "h"
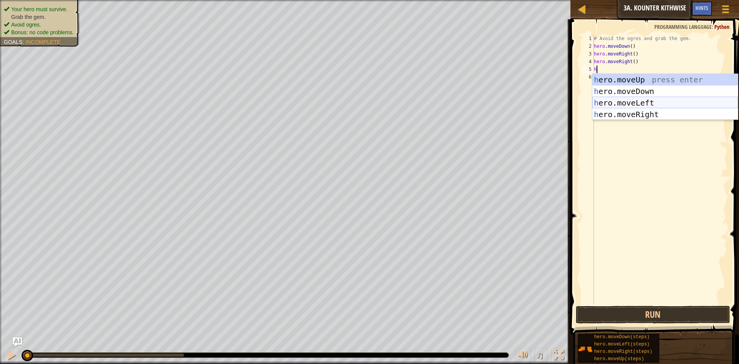
click at [636, 102] on div "h ero.moveUp press enter h ero.moveDown press enter h ero.moveLeft press enter …" at bounding box center [665, 108] width 146 height 69
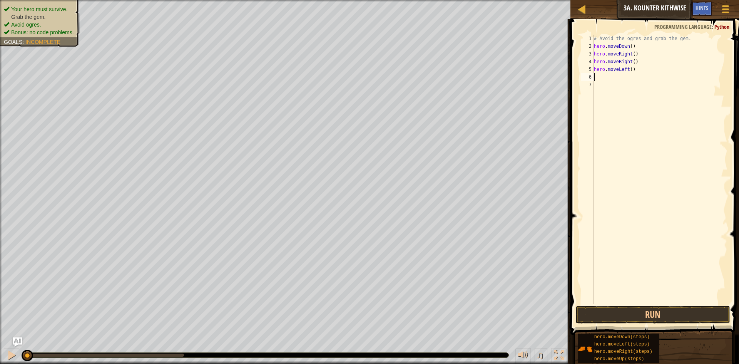
type textarea "h"
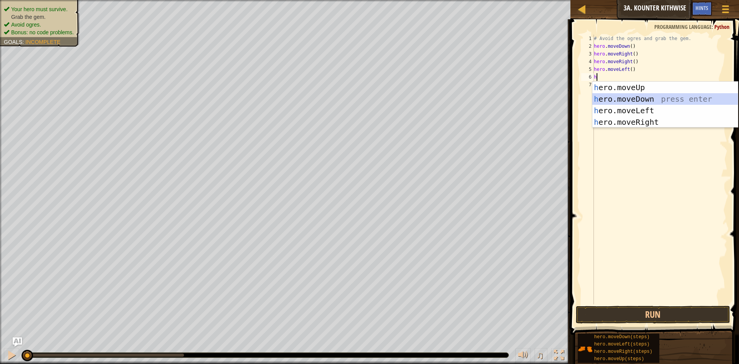
click at [639, 95] on div "h ero.moveUp press enter h ero.moveDown press enter h ero.moveLeft press enter …" at bounding box center [665, 116] width 146 height 69
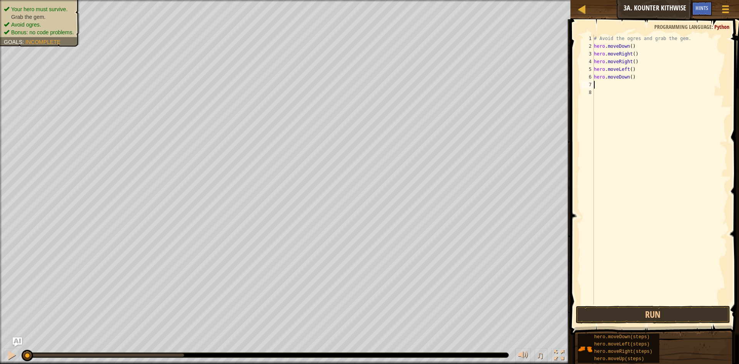
click at [636, 78] on div "# Avoid the ogres and grab the gem. hero . moveDown ( ) hero . moveRight ( ) he…" at bounding box center [659, 177] width 135 height 285
type textarea "h"
click at [596, 316] on button "Run" at bounding box center [653, 315] width 154 height 18
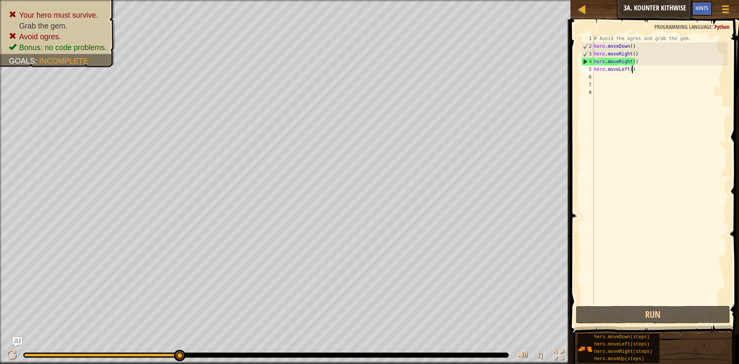
click at [641, 67] on div "# Avoid the ogres and grab the gem. hero . moveDown ( ) hero . moveRight ( ) he…" at bounding box center [659, 177] width 135 height 285
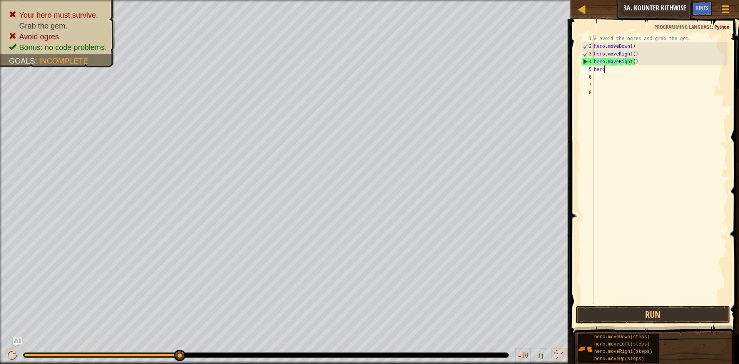
type textarea "h"
drag, startPoint x: 638, startPoint y: 60, endPoint x: 639, endPoint y: 56, distance: 4.1
click at [639, 58] on div "# Avoid the ogres and grab the gem. hero . moveDown ( ) hero . moveRight ( ) he…" at bounding box center [659, 177] width 135 height 285
type textarea "h"
click at [632, 53] on div "# Avoid the ogres and grab the gem. hero . moveDown ( ) hero . moveRight ( )" at bounding box center [659, 177] width 135 height 285
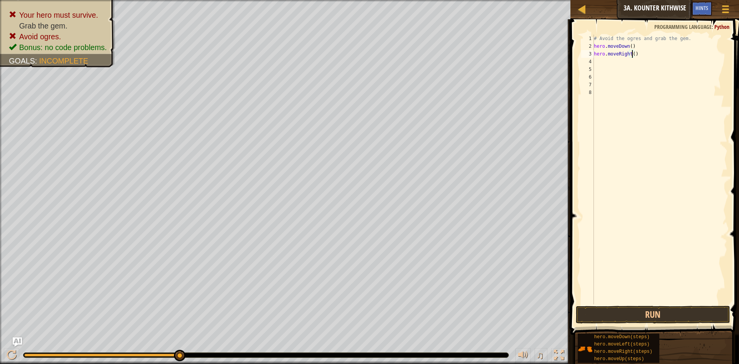
click at [637, 53] on div "# Avoid the ogres and grab the gem. hero . moveDown ( ) hero . moveRight ( )" at bounding box center [659, 177] width 135 height 285
type textarea "h"
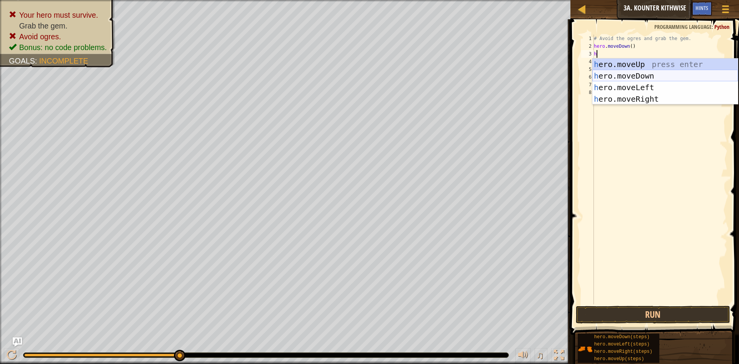
click at [636, 71] on div "h ero.moveUp press enter h ero.moveDown press enter h ero.moveLeft press enter …" at bounding box center [665, 93] width 146 height 69
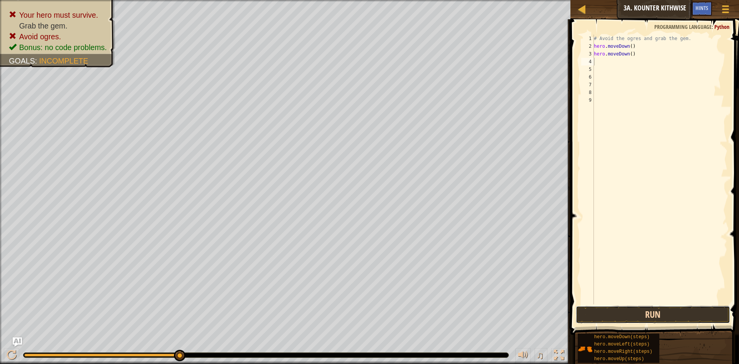
click at [643, 313] on button "Run" at bounding box center [653, 315] width 154 height 18
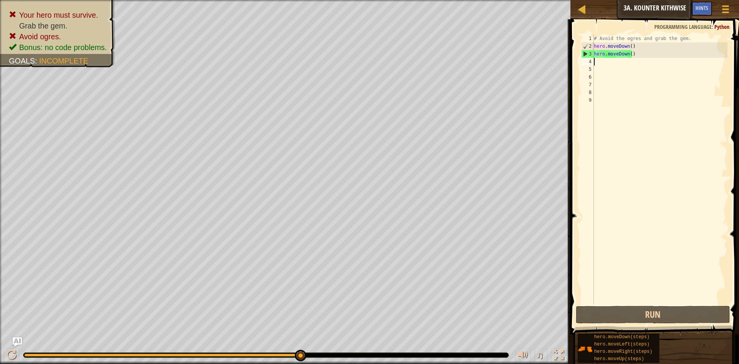
type textarea "h"
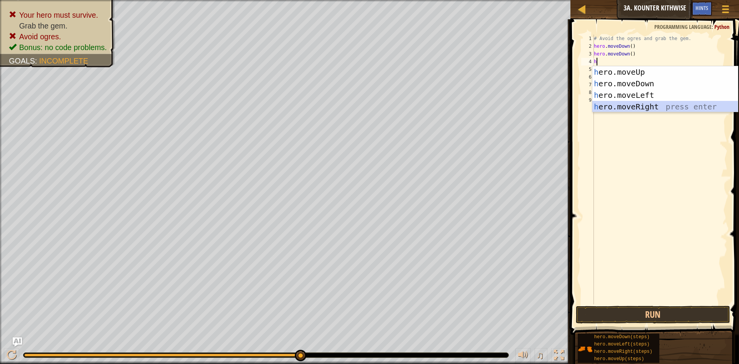
click at [617, 110] on div "h ero.moveUp press enter h ero.moveDown press enter h ero.moveLeft press enter …" at bounding box center [665, 100] width 146 height 69
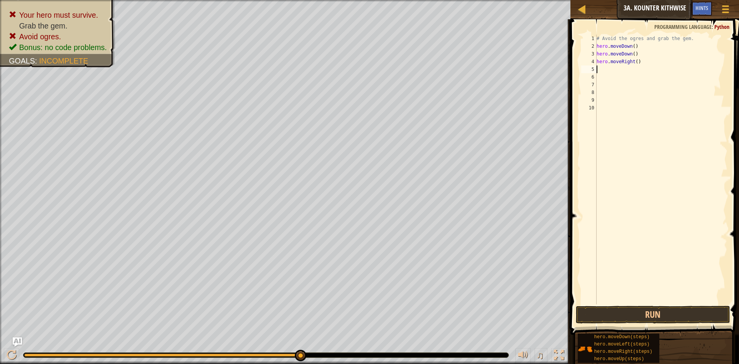
type textarea "h"
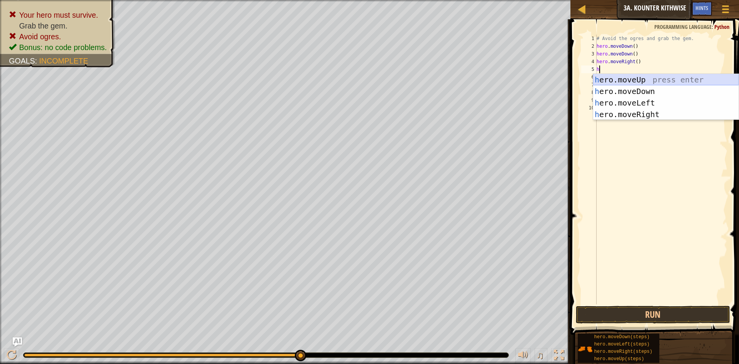
click at [639, 77] on div "h ero.moveUp press enter h ero.moveDown press enter h ero.moveLeft press enter …" at bounding box center [666, 108] width 146 height 69
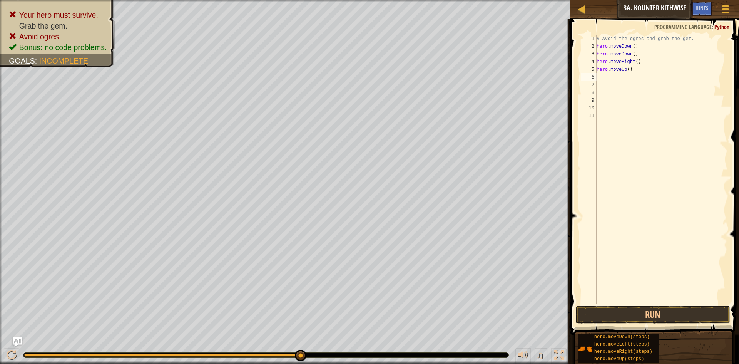
type textarea "h"
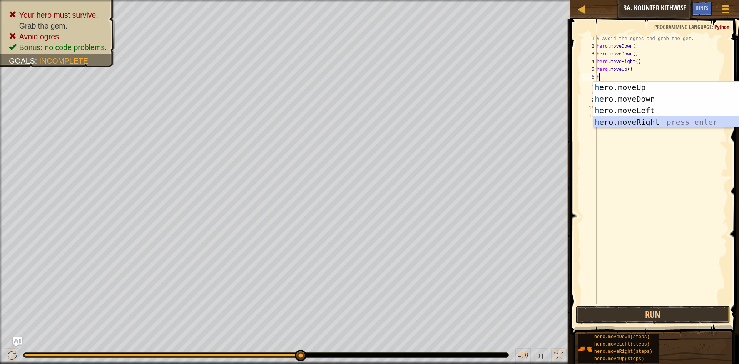
click at [651, 119] on div "h ero.moveUp press enter h ero.moveDown press enter h ero.moveLeft press enter …" at bounding box center [666, 116] width 146 height 69
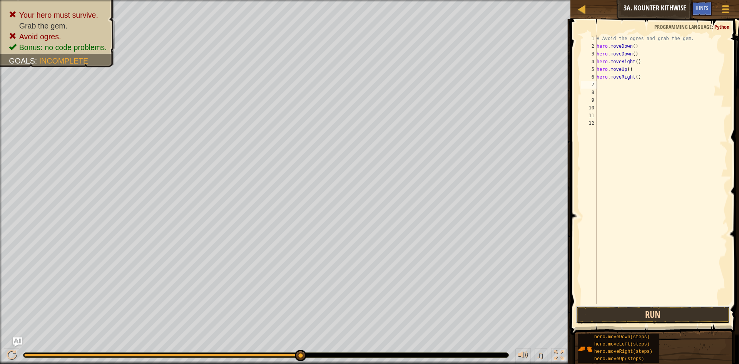
click at [646, 310] on button "Run" at bounding box center [653, 315] width 154 height 18
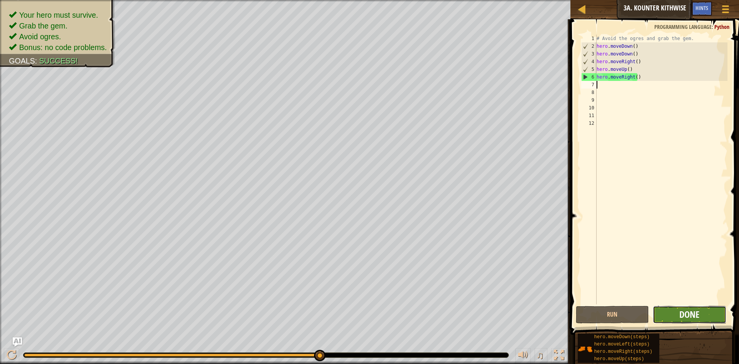
click at [699, 315] on span "Done" at bounding box center [689, 314] width 20 height 12
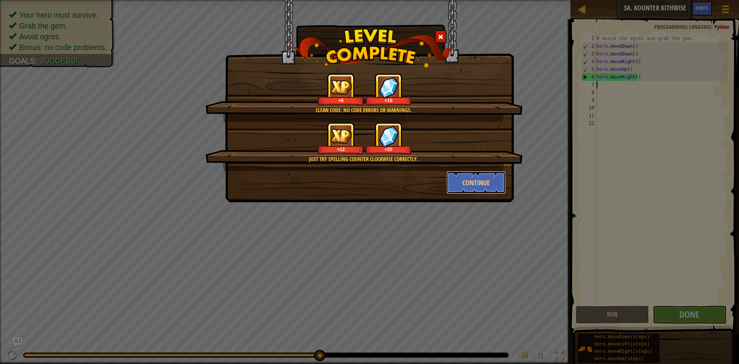
click at [462, 177] on button "Continue" at bounding box center [477, 182] width 60 height 23
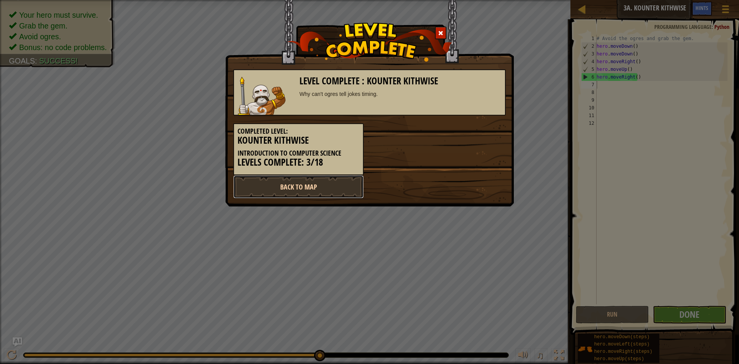
click at [323, 189] on link "Back to Map" at bounding box center [298, 186] width 131 height 23
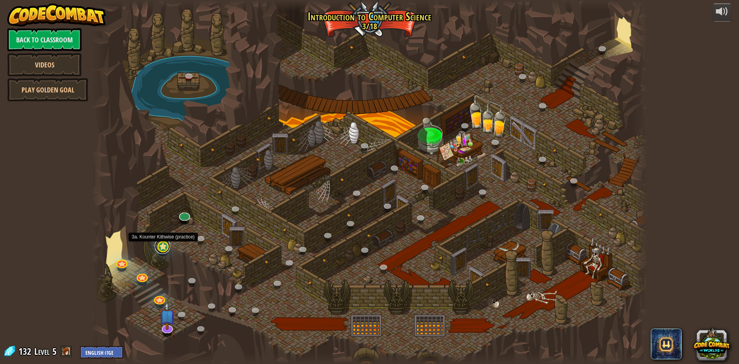
click at [165, 246] on link at bounding box center [162, 245] width 15 height 15
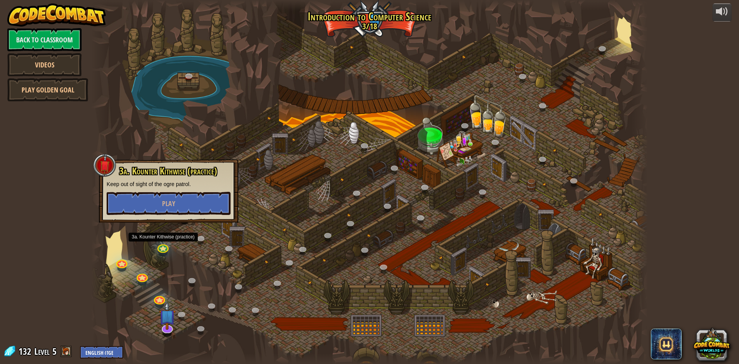
click at [159, 145] on div at bounding box center [369, 182] width 557 height 364
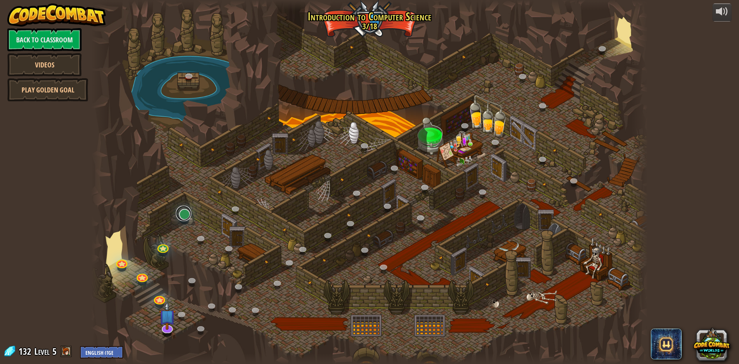
click at [185, 214] on link at bounding box center [183, 213] width 15 height 15
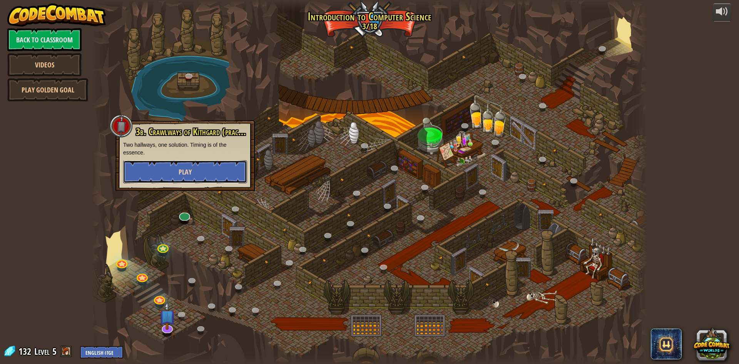
click at [214, 171] on button "Play" at bounding box center [185, 171] width 124 height 23
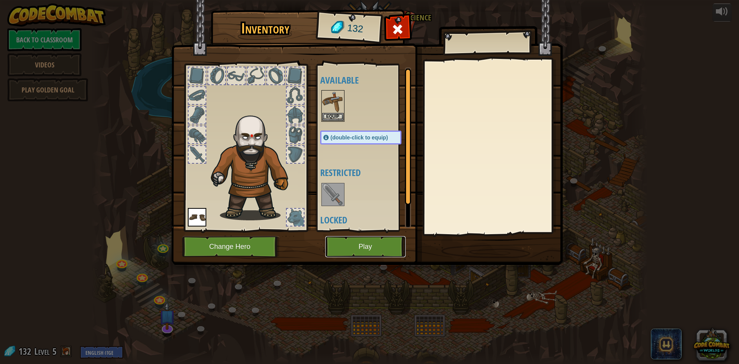
click at [368, 244] on button "Play" at bounding box center [365, 246] width 80 height 21
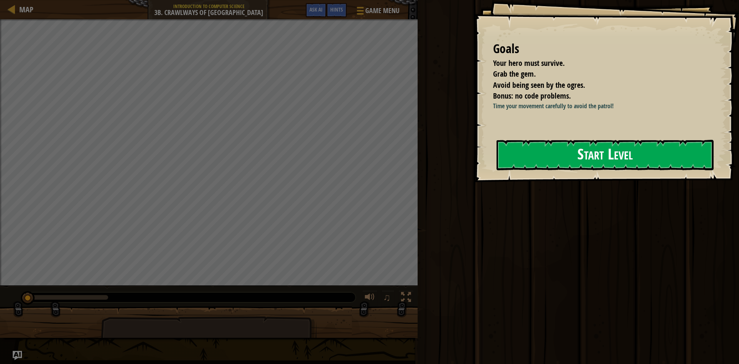
click at [549, 153] on button "Start Level" at bounding box center [605, 155] width 217 height 30
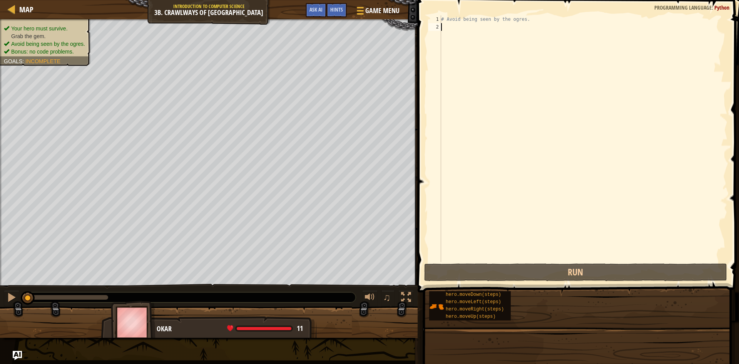
click at [559, 142] on div "# Avoid being seen by the ogres." at bounding box center [584, 146] width 288 height 262
click at [571, 187] on div "# Avoid being seen by the ogres." at bounding box center [584, 146] width 288 height 262
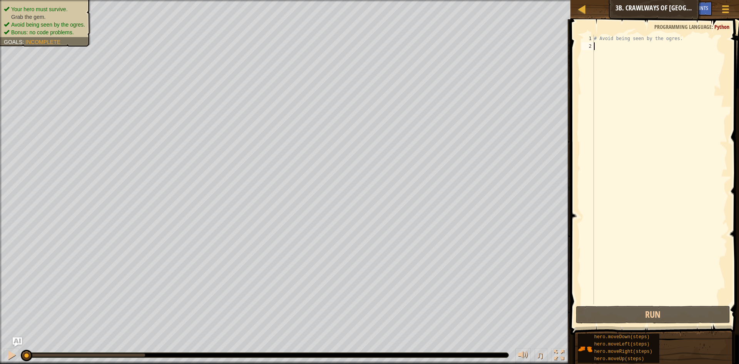
type textarea "h"
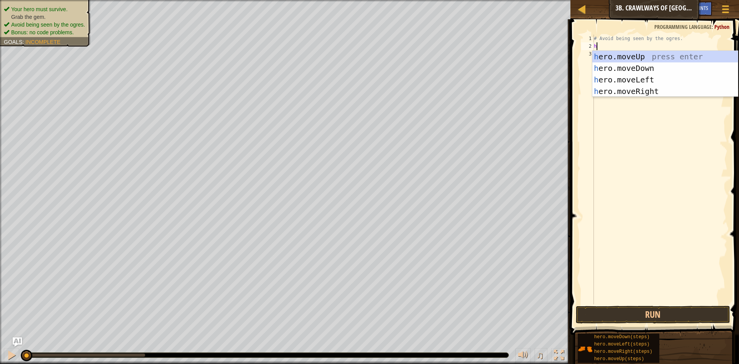
scroll to position [3, 0]
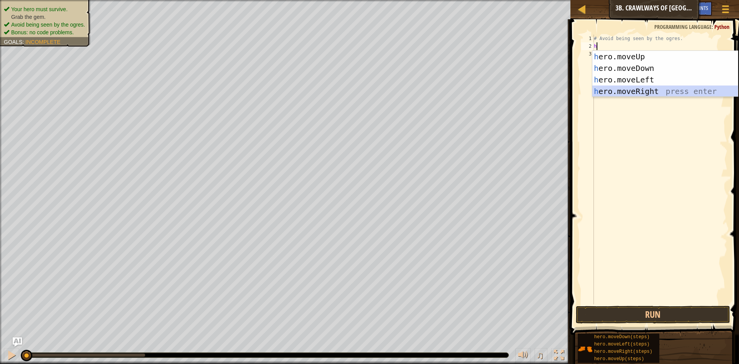
click at [646, 89] on div "h ero.moveUp press enter h ero.moveDown press enter h ero.moveLeft press enter …" at bounding box center [665, 85] width 146 height 69
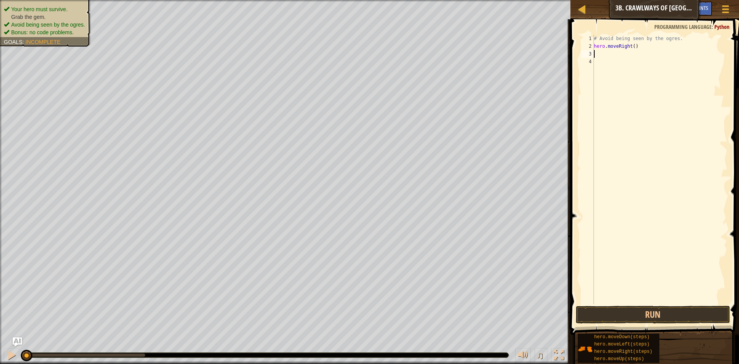
type textarea "h"
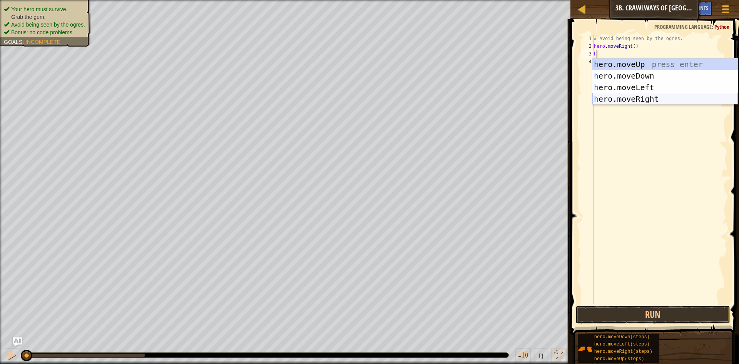
click at [609, 101] on div "h ero.moveUp press enter h ero.moveDown press enter h ero.moveLeft press enter …" at bounding box center [665, 93] width 146 height 69
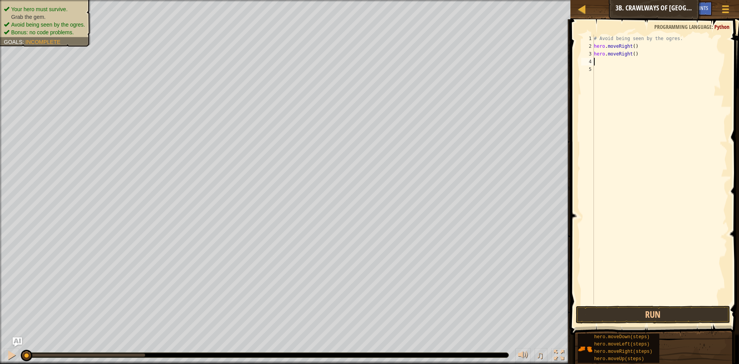
click at [645, 305] on span at bounding box center [655, 166] width 175 height 338
click at [644, 313] on button "Run" at bounding box center [653, 315] width 154 height 18
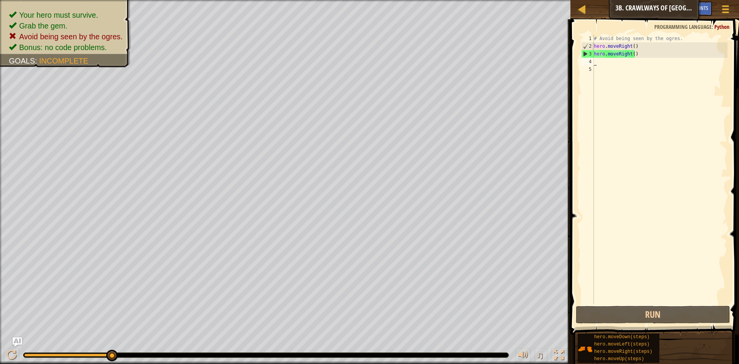
click at [639, 52] on div "# Avoid being seen by the ogres. hero . moveRight ( ) hero . moveRight ( )" at bounding box center [659, 177] width 135 height 285
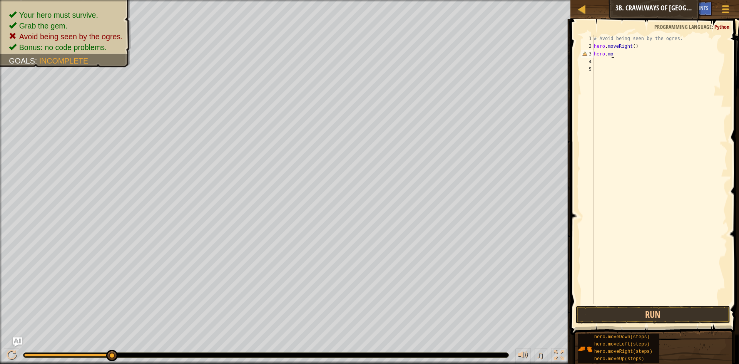
type textarea "h"
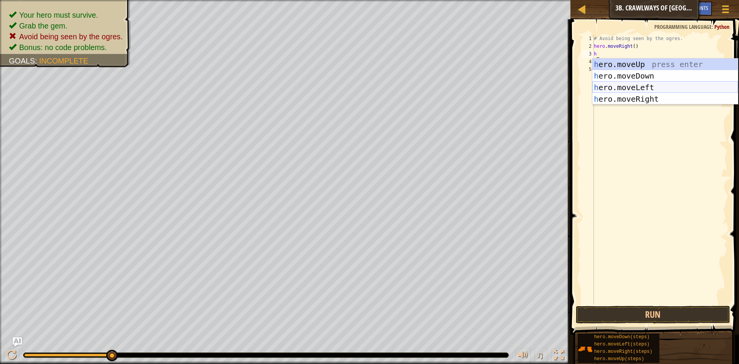
click at [638, 86] on div "h ero.moveUp press enter h ero.moveDown press enter h ero.moveLeft press enter …" at bounding box center [665, 93] width 146 height 69
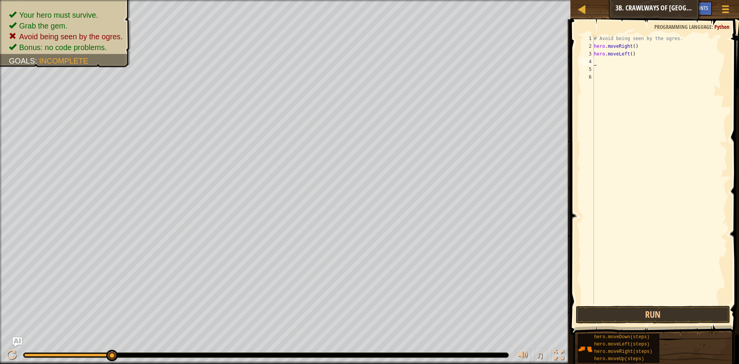
type textarea "h"
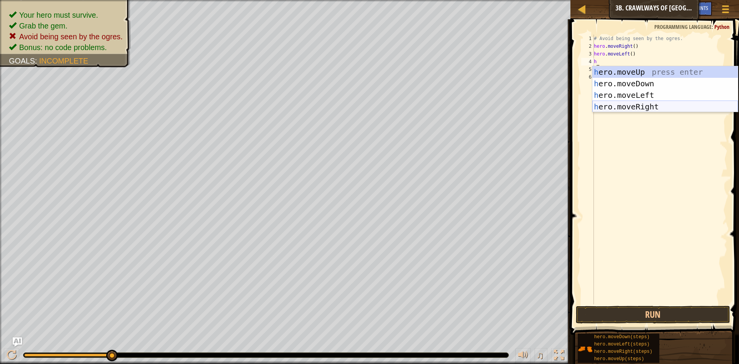
click at [645, 102] on div "h ero.moveUp press enter h ero.moveDown press enter h ero.moveLeft press enter …" at bounding box center [665, 100] width 146 height 69
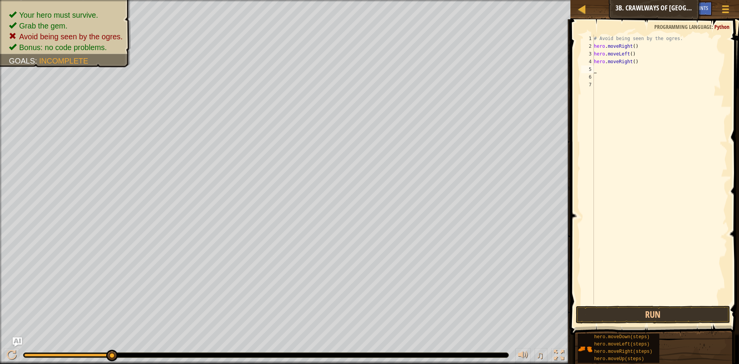
type textarea "h"
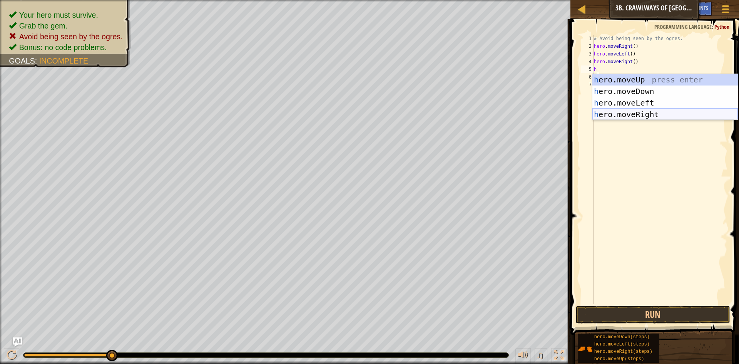
click at [637, 112] on div "h ero.moveUp press enter h ero.moveDown press enter h ero.moveLeft press enter …" at bounding box center [665, 108] width 146 height 69
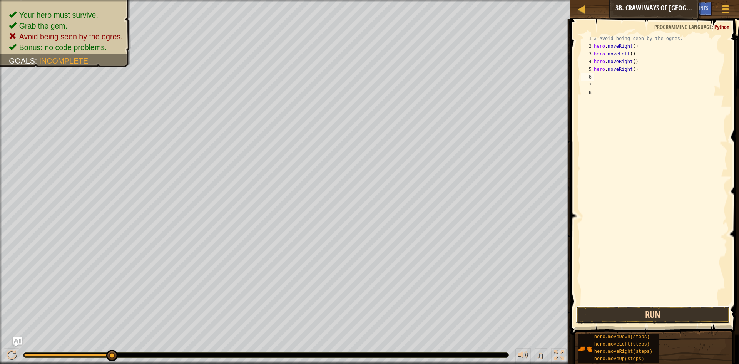
click at [641, 310] on button "Run" at bounding box center [653, 315] width 154 height 18
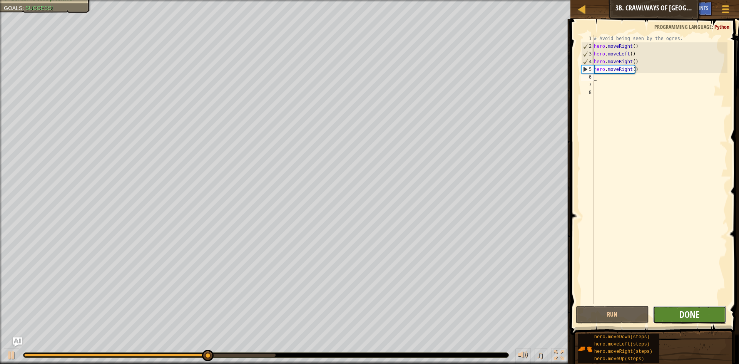
click at [691, 319] on span "Done" at bounding box center [689, 314] width 20 height 12
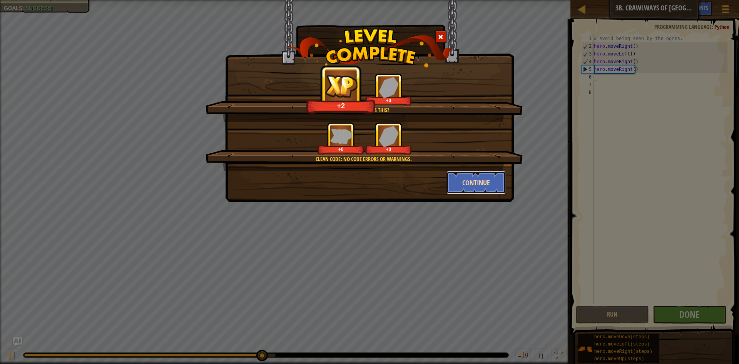
click at [491, 181] on button "Continue" at bounding box center [477, 182] width 60 height 23
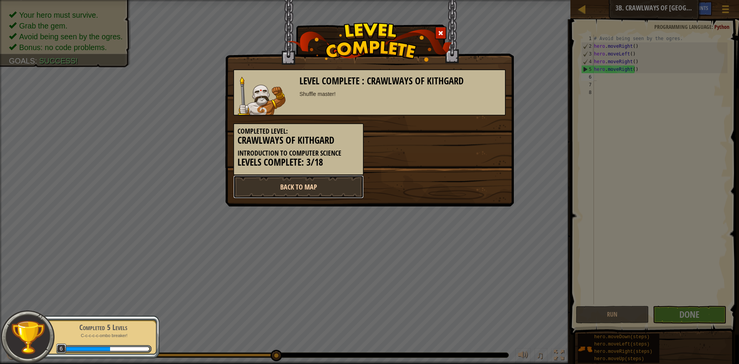
click at [292, 187] on link "Back to Map" at bounding box center [298, 186] width 131 height 23
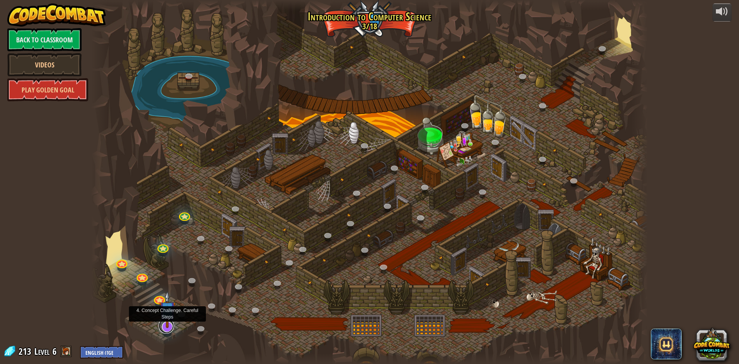
click at [170, 331] on link at bounding box center [166, 325] width 15 height 15
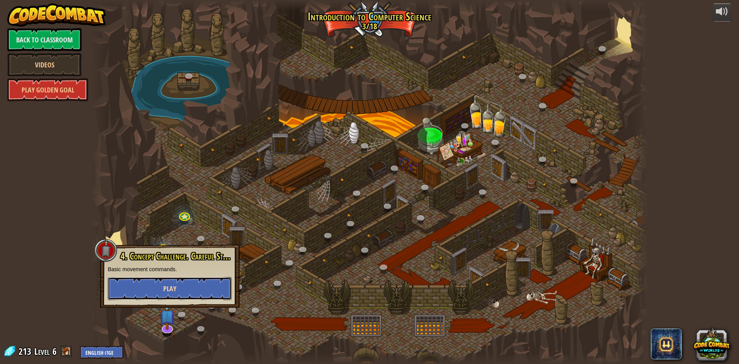
click at [168, 289] on span "Play" at bounding box center [169, 289] width 13 height 10
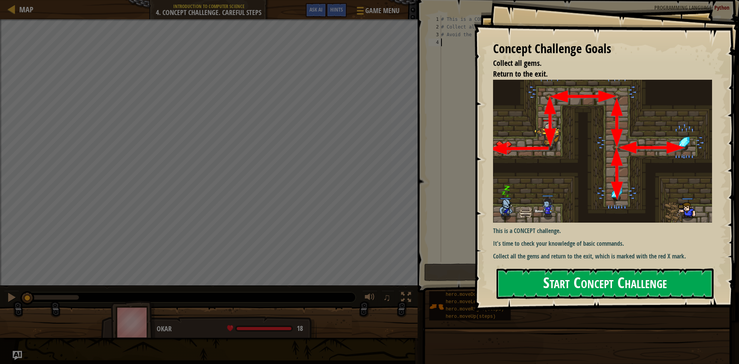
click at [536, 284] on button "Start Concept Challenge" at bounding box center [605, 283] width 217 height 30
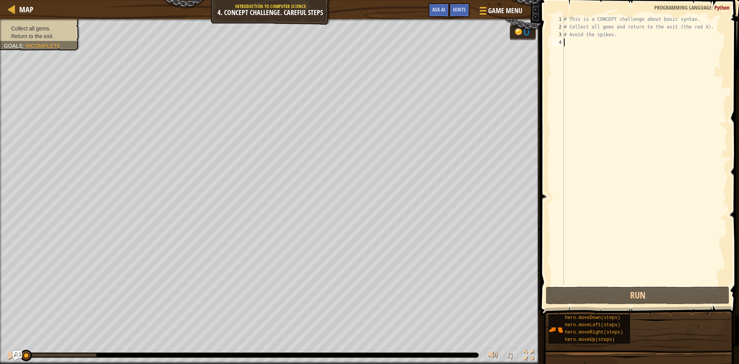
type textarea "h"
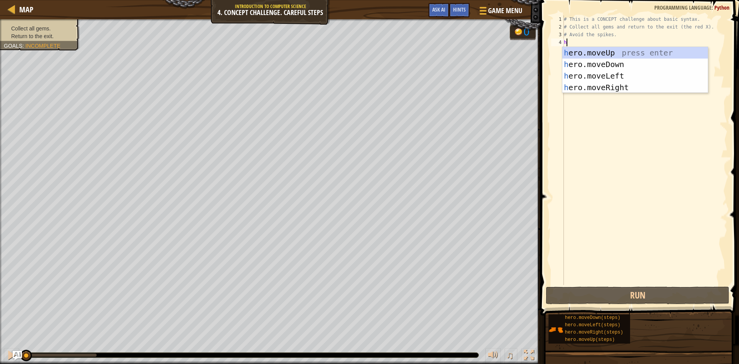
scroll to position [3, 0]
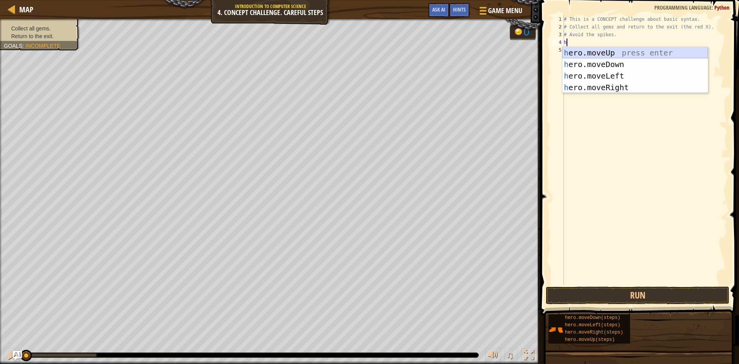
click at [593, 49] on div "h ero.moveUp press enter h ero.moveDown press enter h ero.moveLeft press enter …" at bounding box center [635, 81] width 146 height 69
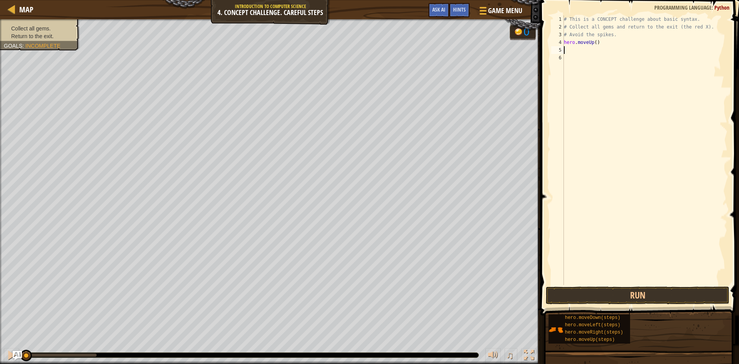
type textarea "h"
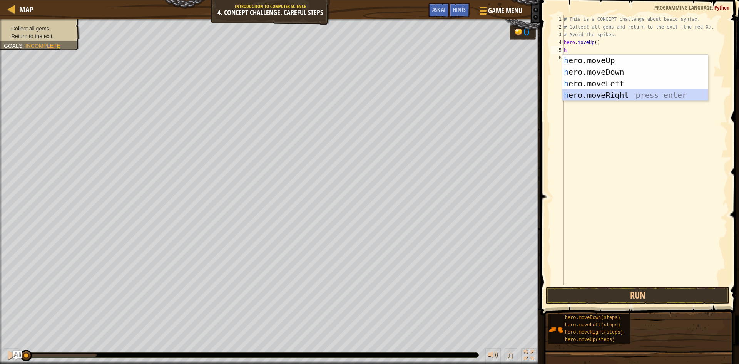
click at [587, 93] on div "h ero.moveUp press enter h ero.moveDown press enter h ero.moveLeft press enter …" at bounding box center [635, 89] width 146 height 69
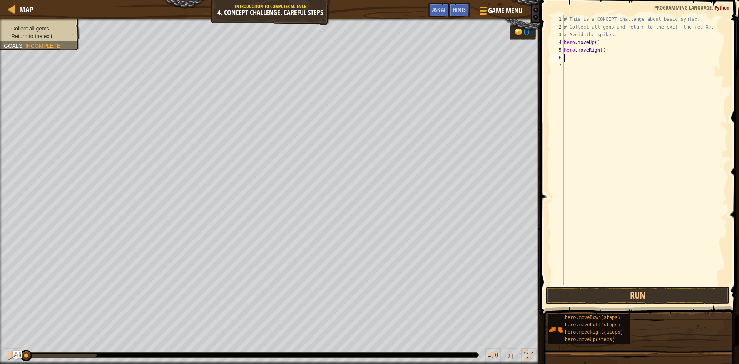
type textarea "h"
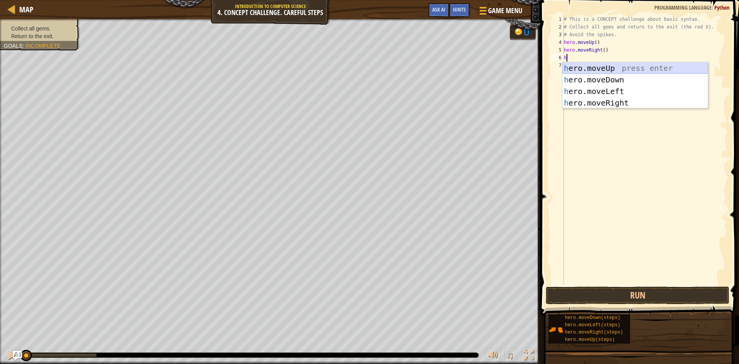
click at [594, 72] on div "h ero.moveUp press enter h ero.moveDown press enter h ero.moveLeft press enter …" at bounding box center [635, 96] width 146 height 69
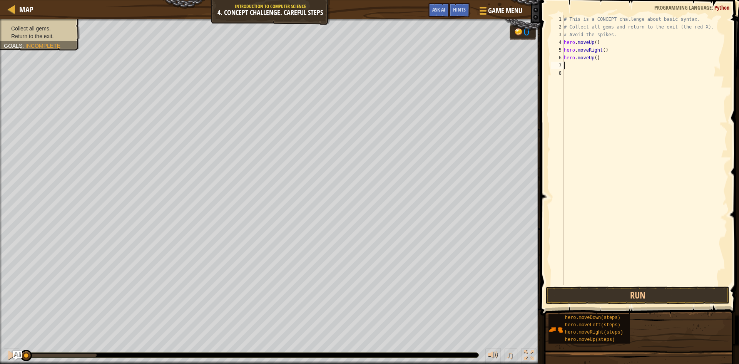
type textarea "h"
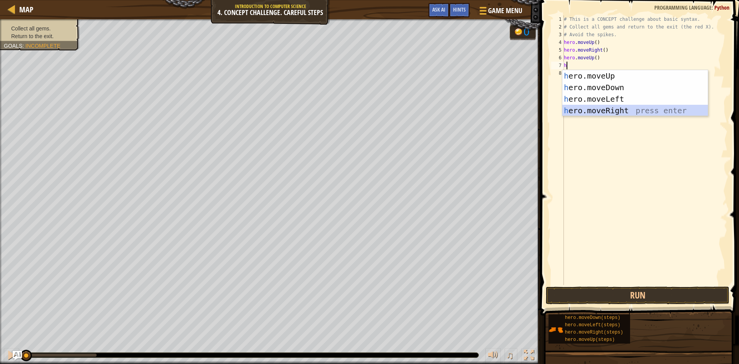
click at [605, 108] on div "h ero.moveUp press enter h ero.moveDown press enter h ero.moveLeft press enter …" at bounding box center [635, 104] width 146 height 69
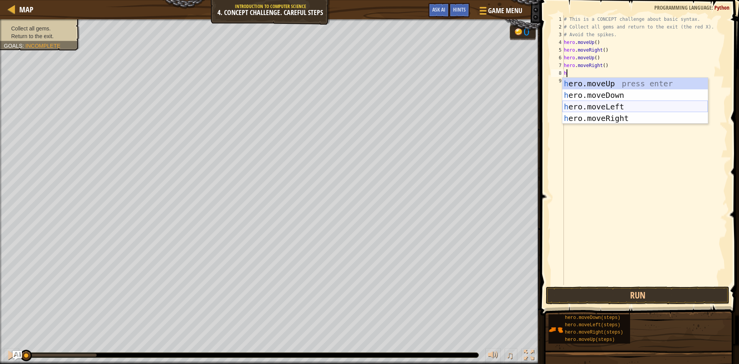
type textarea "hh"
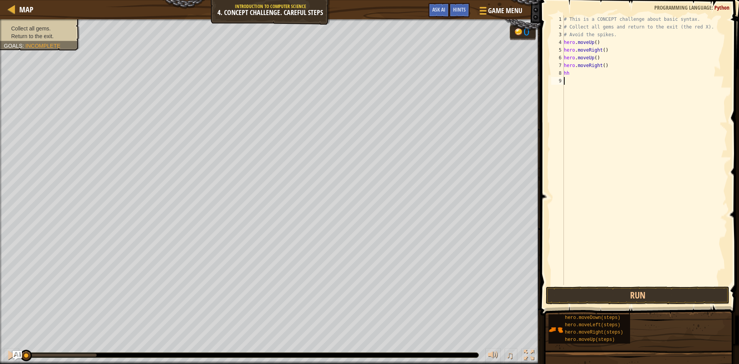
click at [602, 100] on div "# This is a CONCEPT challenge about basic syntax. # Collect all gems and return…" at bounding box center [644, 157] width 165 height 285
click at [578, 75] on div "# This is a CONCEPT challenge about basic syntax. # Collect all gems and return…" at bounding box center [644, 157] width 165 height 285
click at [612, 59] on div "# This is a CONCEPT challenge about basic syntax. # Collect all gems and return…" at bounding box center [644, 157] width 165 height 285
type textarea "h"
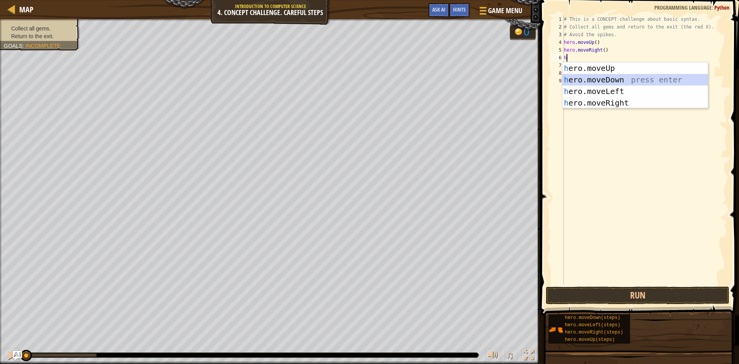
click at [586, 78] on div "h ero.moveUp press enter h ero.moveDown press enter h ero.moveLeft press enter …" at bounding box center [635, 96] width 146 height 69
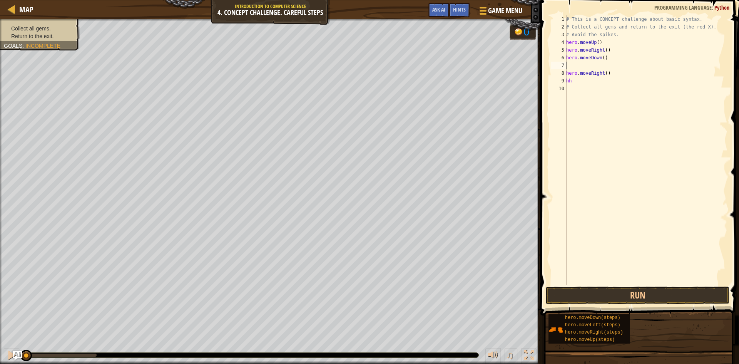
click at [569, 68] on div "# This is a CONCEPT challenge about basic syntax. # Collect all gems and return…" at bounding box center [646, 157] width 163 height 285
type textarea "h"
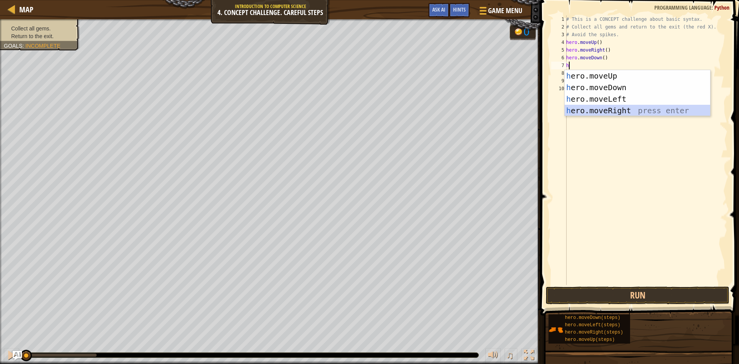
click at [617, 112] on div "h ero.moveUp press enter h ero.moveDown press enter h ero.moveLeft press enter …" at bounding box center [638, 104] width 146 height 69
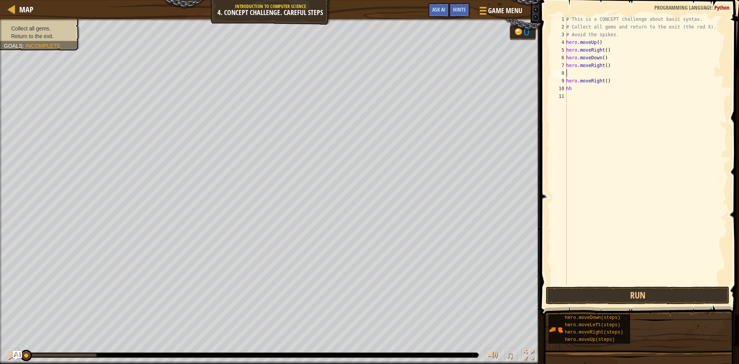
type textarea "h"
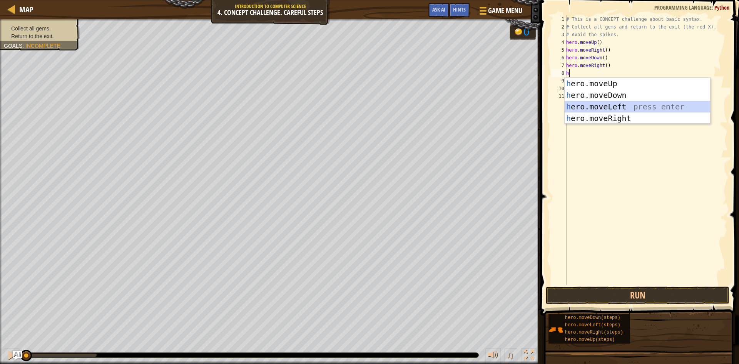
click at [621, 104] on div "h ero.moveUp press enter h ero.moveDown press enter h ero.moveLeft press enter …" at bounding box center [638, 112] width 146 height 69
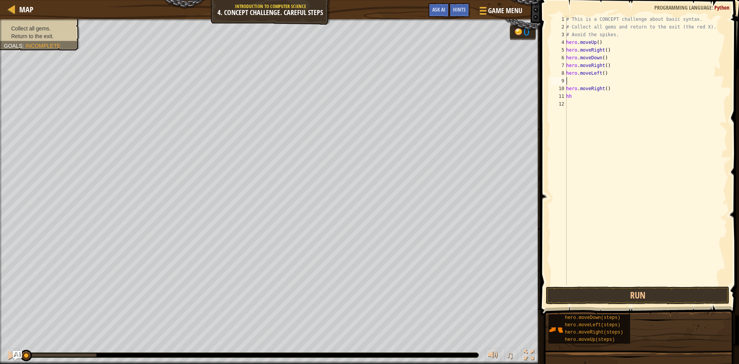
type textarea "h"
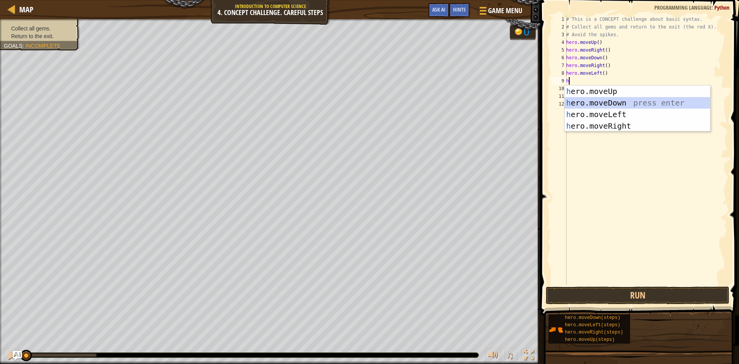
click at [616, 99] on div "h ero.moveUp press enter h ero.moveDown press enter h ero.moveLeft press enter …" at bounding box center [638, 119] width 146 height 69
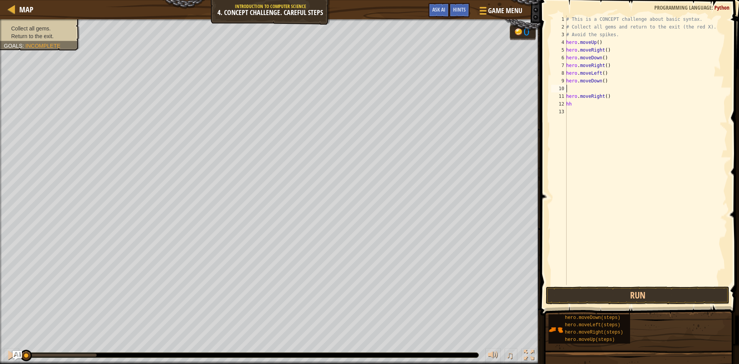
click at [611, 97] on div "# This is a CONCEPT challenge about basic syntax. # Collect all gems and return…" at bounding box center [646, 157] width 163 height 285
type textarea "h"
click at [577, 105] on div "# This is a CONCEPT challenge about basic syntax. # Collect all gems and return…" at bounding box center [646, 157] width 163 height 285
type textarea "h"
click at [659, 294] on button "Run" at bounding box center [638, 295] width 184 height 18
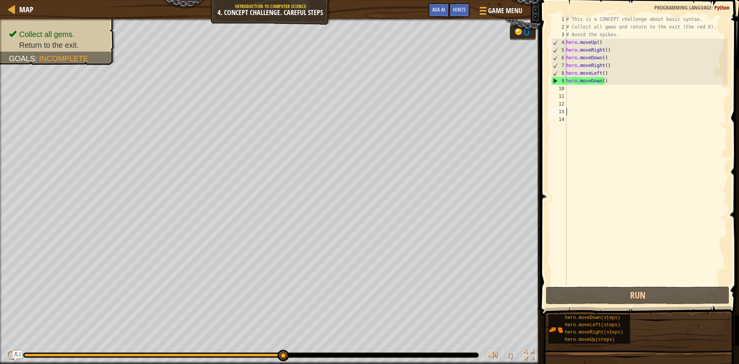
type textarea "h"
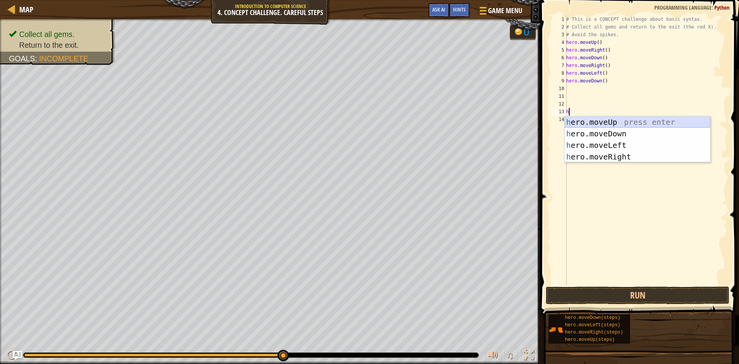
click at [590, 117] on div "h ero.moveUp press enter h ero.moveDown press enter h ero.moveLeft press enter …" at bounding box center [638, 150] width 146 height 69
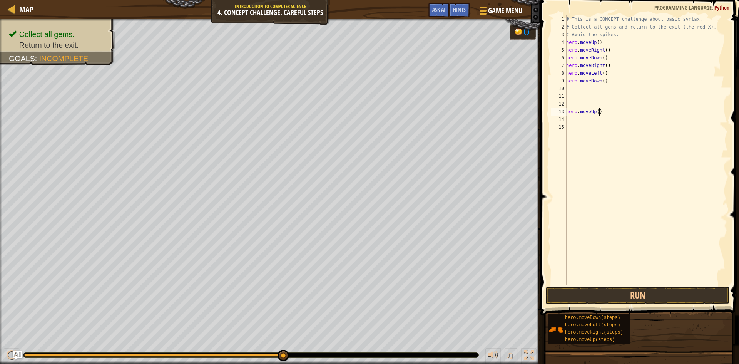
click at [609, 109] on div "# This is a CONCEPT challenge about basic syntax. # Collect all gems and return…" at bounding box center [646, 157] width 163 height 285
type textarea "h"
click at [566, 88] on div "10" at bounding box center [558, 89] width 15 height 8
type textarea "h"
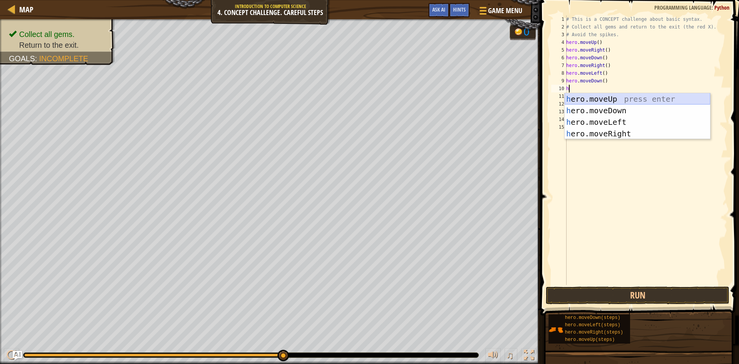
click at [612, 95] on div "h ero.moveUp press enter h ero.moveDown press enter h ero.moveLeft press enter …" at bounding box center [638, 127] width 146 height 69
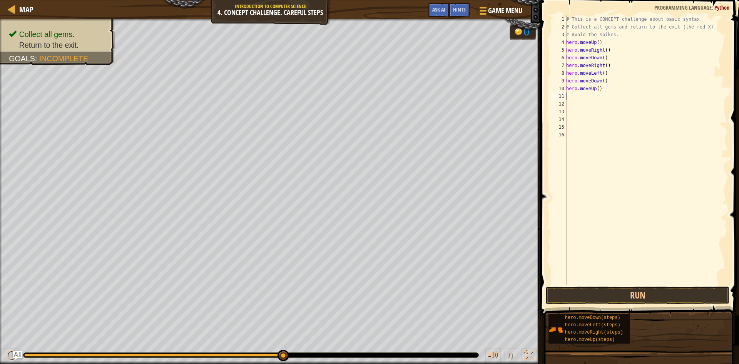
type textarea "h"
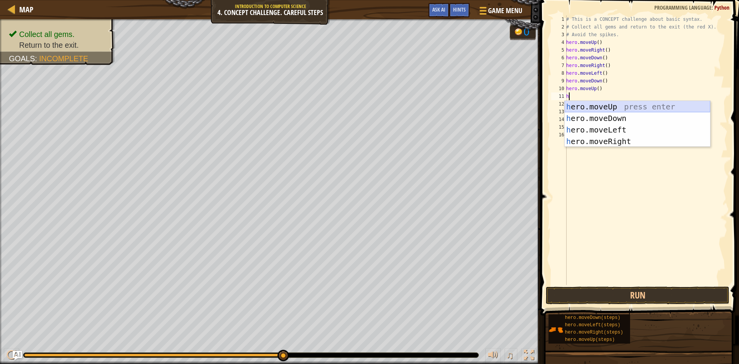
click at [603, 104] on div "h ero.moveUp press enter h ero.moveDown press enter h ero.moveLeft press enter …" at bounding box center [638, 135] width 146 height 69
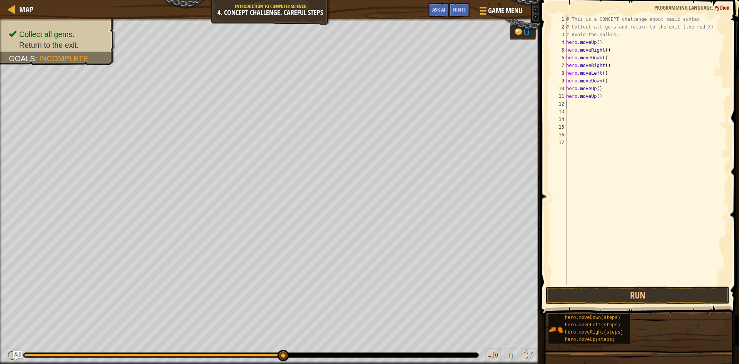
type textarea "h"
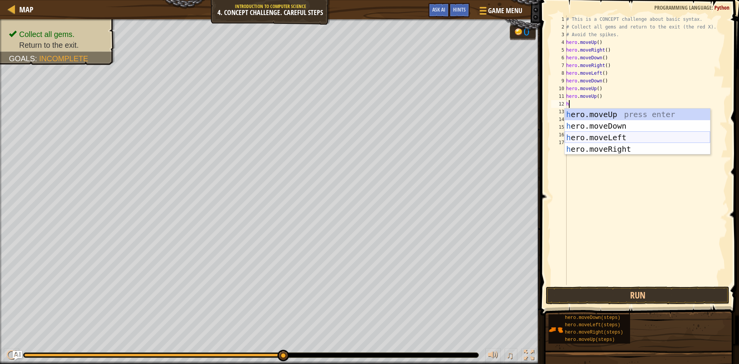
click at [613, 137] on div "h ero.moveUp press enter h ero.moveDown press enter h ero.moveLeft press enter …" at bounding box center [638, 143] width 146 height 69
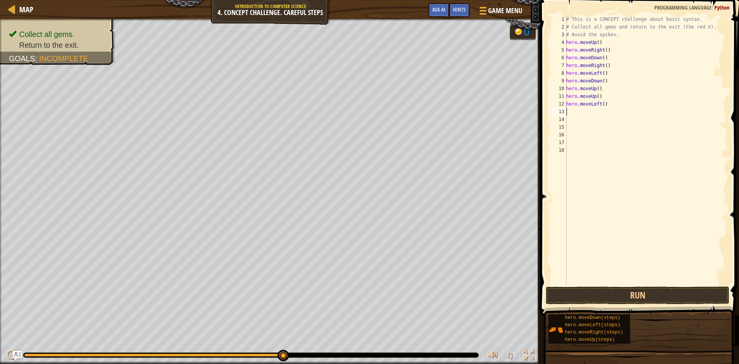
type textarea "h"
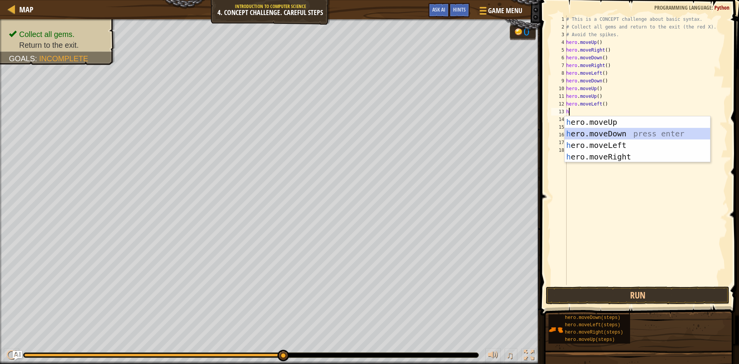
click at [614, 131] on div "h ero.moveUp press enter h ero.moveDown press enter h ero.moveLeft press enter …" at bounding box center [638, 150] width 146 height 69
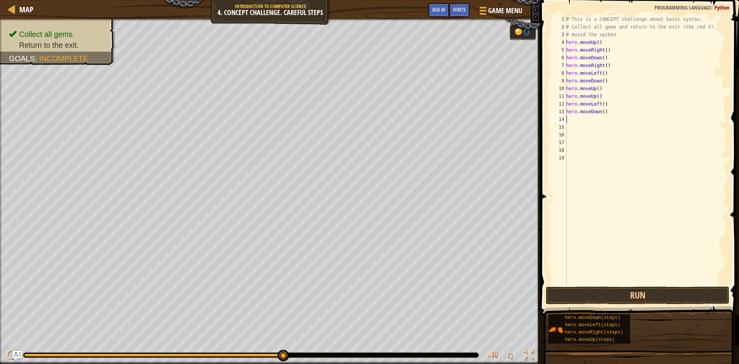
type textarea "h"
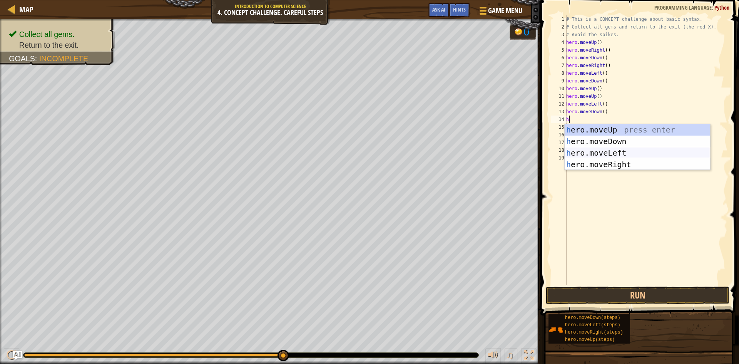
click at [614, 151] on div "h ero.moveUp press enter h ero.moveDown press enter h ero.moveLeft press enter …" at bounding box center [638, 158] width 146 height 69
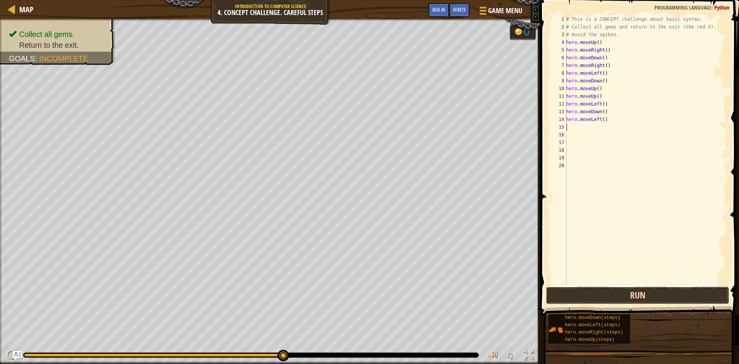
click at [646, 291] on button "Run" at bounding box center [638, 295] width 184 height 18
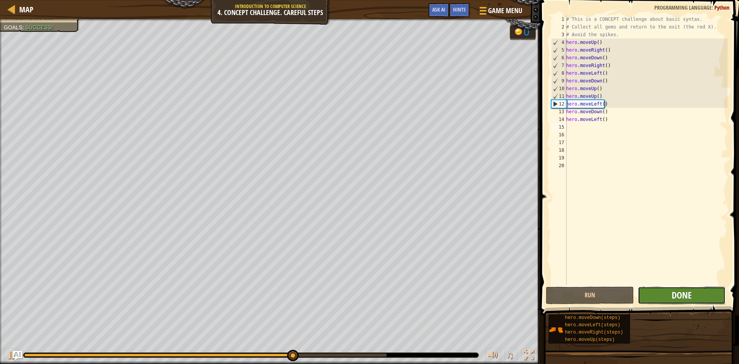
click at [673, 298] on span "Done" at bounding box center [682, 295] width 20 height 12
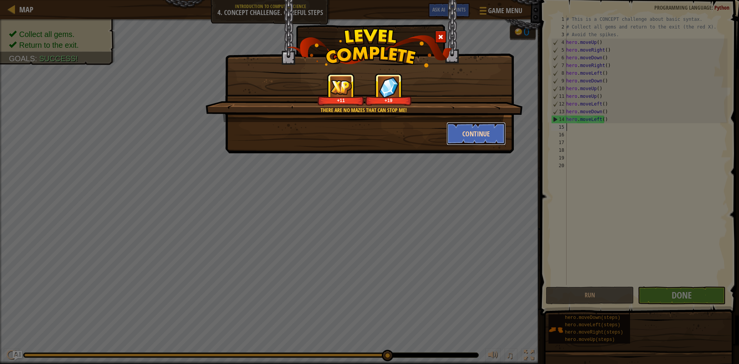
drag, startPoint x: 474, startPoint y: 136, endPoint x: 481, endPoint y: 134, distance: 6.7
click at [481, 134] on button "Continue" at bounding box center [477, 133] width 60 height 23
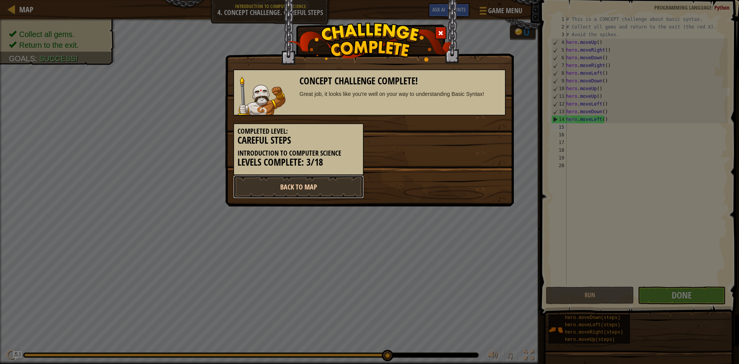
click at [276, 185] on link "Back to Map" at bounding box center [298, 186] width 131 height 23
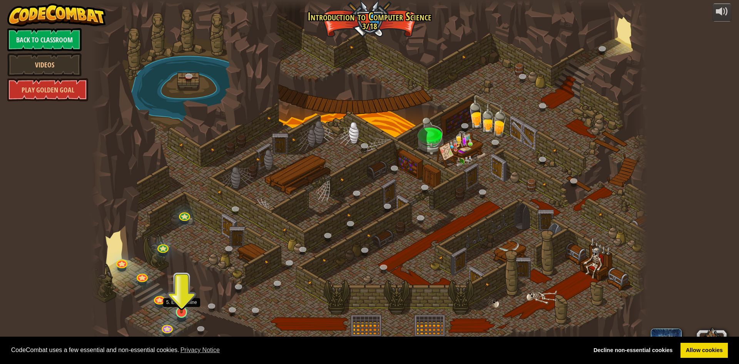
click at [174, 309] on img at bounding box center [181, 296] width 15 height 34
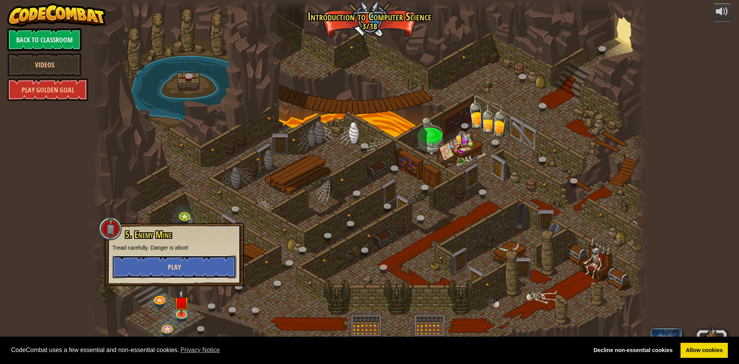
click at [188, 267] on button "Play" at bounding box center [174, 266] width 124 height 23
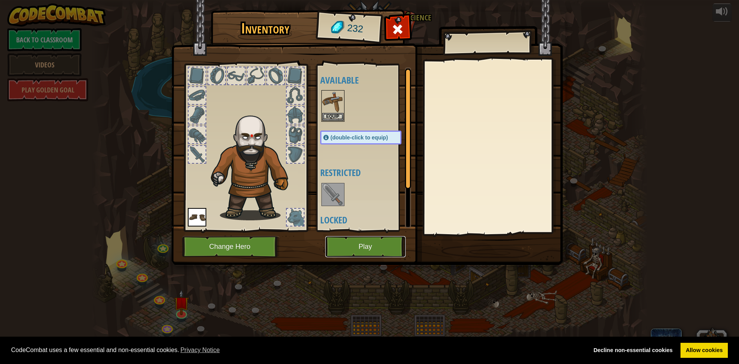
click at [354, 248] on button "Play" at bounding box center [365, 246] width 80 height 21
